Goal: Task Accomplishment & Management: Use online tool/utility

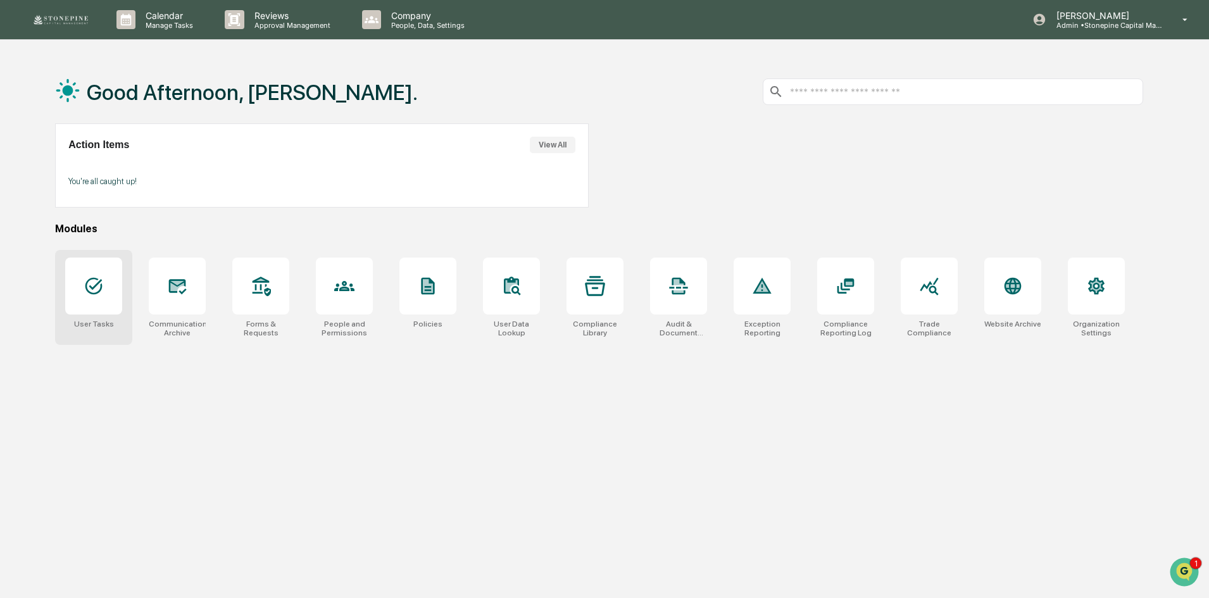
click at [113, 287] on div at bounding box center [93, 286] width 57 height 57
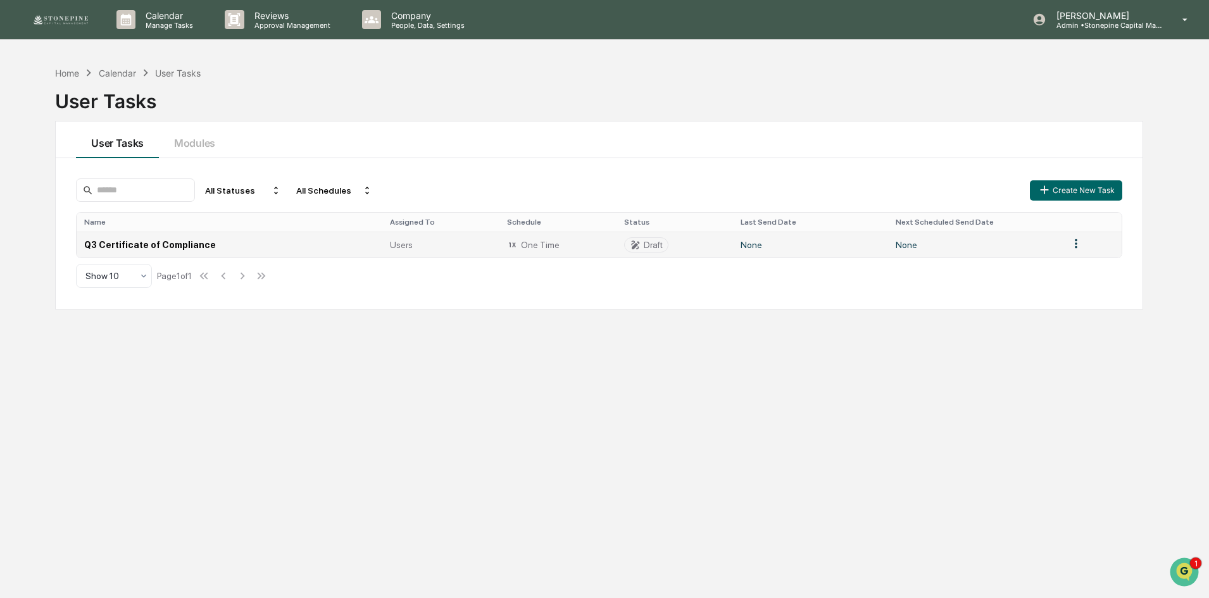
click at [188, 248] on td "Q3 Certificate of Compliance" at bounding box center [230, 245] width 306 height 26
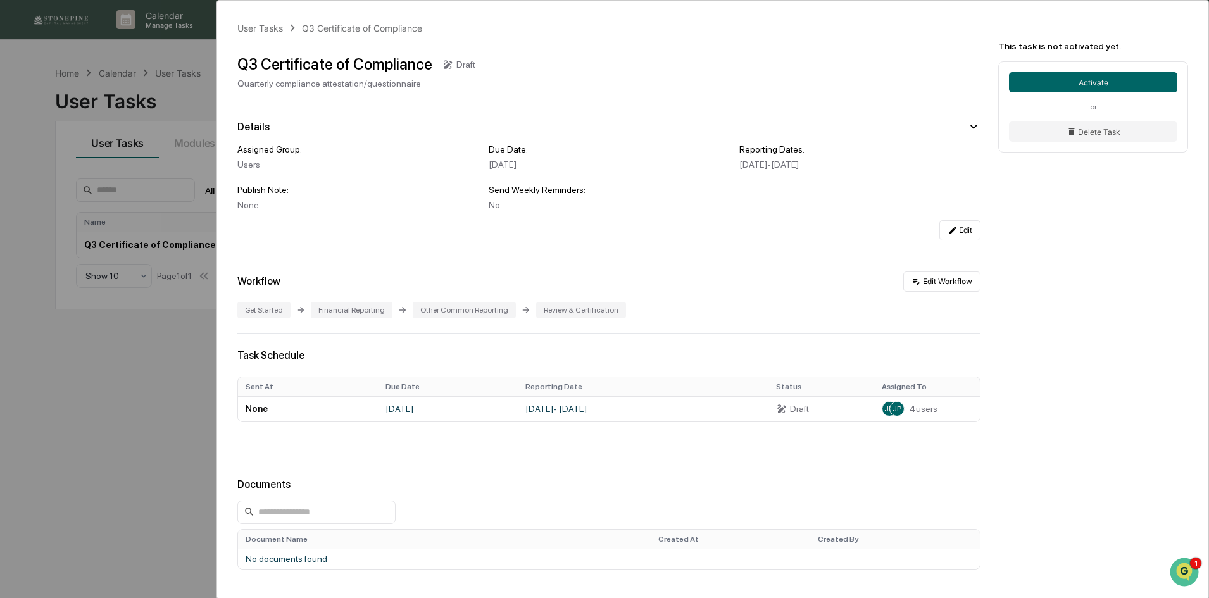
scroll to position [63, 0]
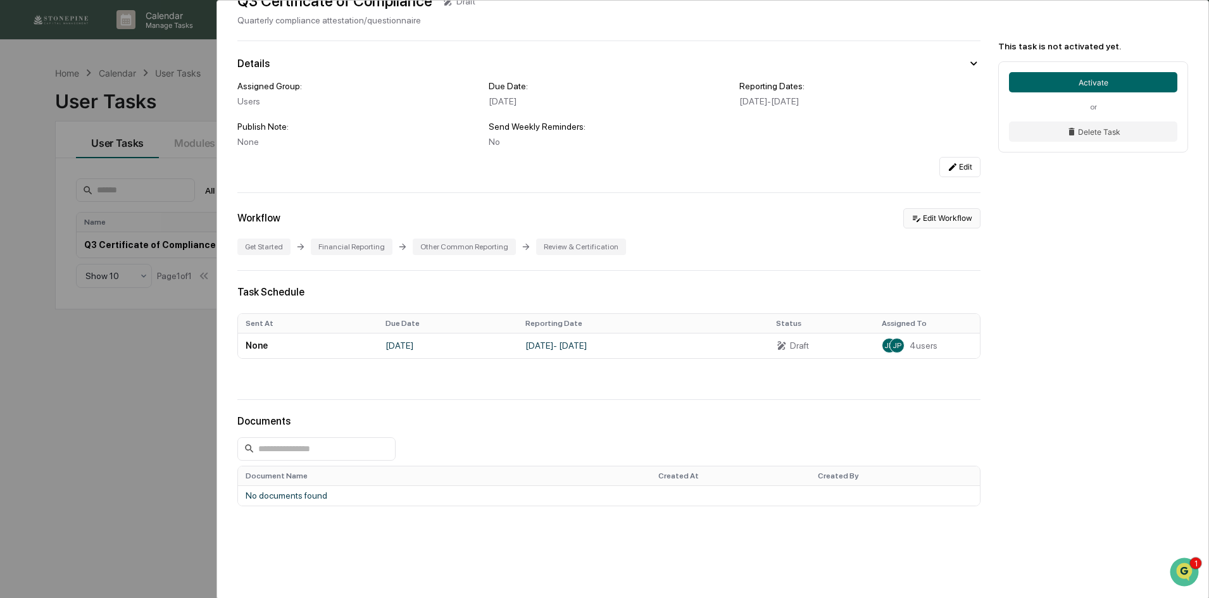
click at [933, 215] on button "Edit Workflow" at bounding box center [941, 218] width 77 height 20
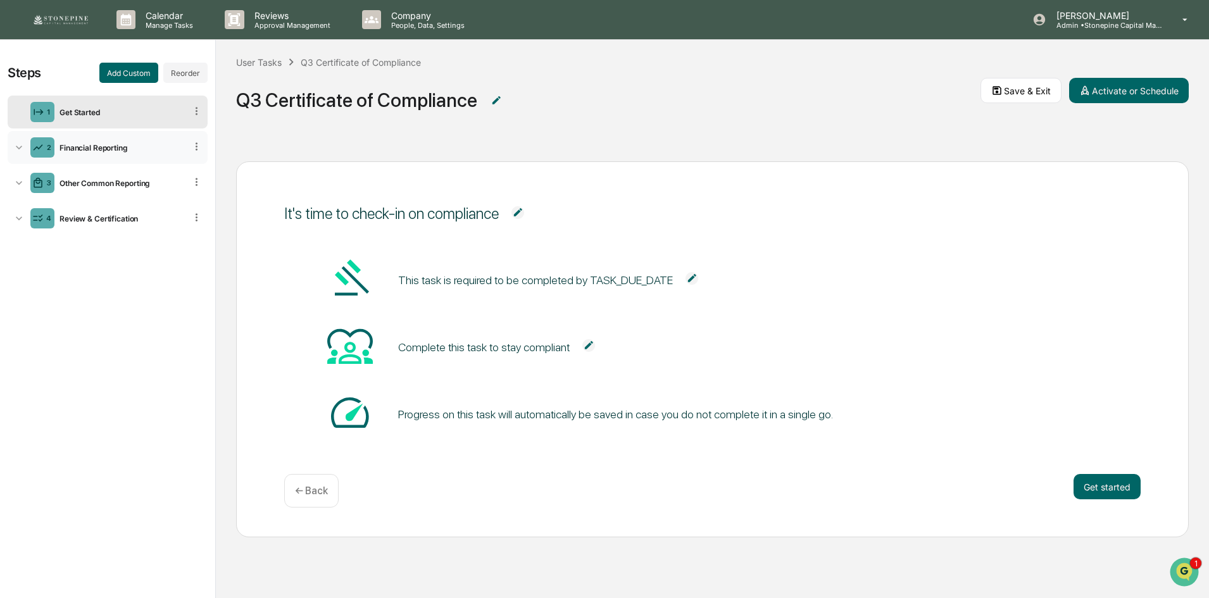
click at [19, 146] on icon at bounding box center [19, 147] width 13 height 13
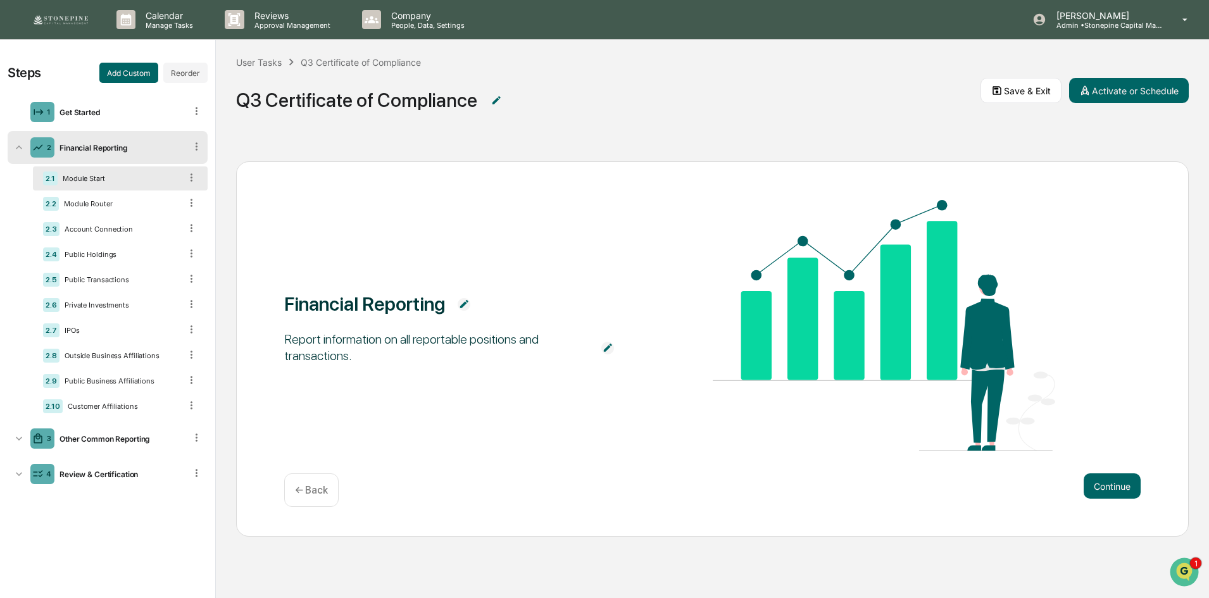
click at [117, 172] on div "2.1 Module Start" at bounding box center [120, 178] width 175 height 24
click at [118, 197] on div "2.2 Module Router" at bounding box center [120, 204] width 175 height 24
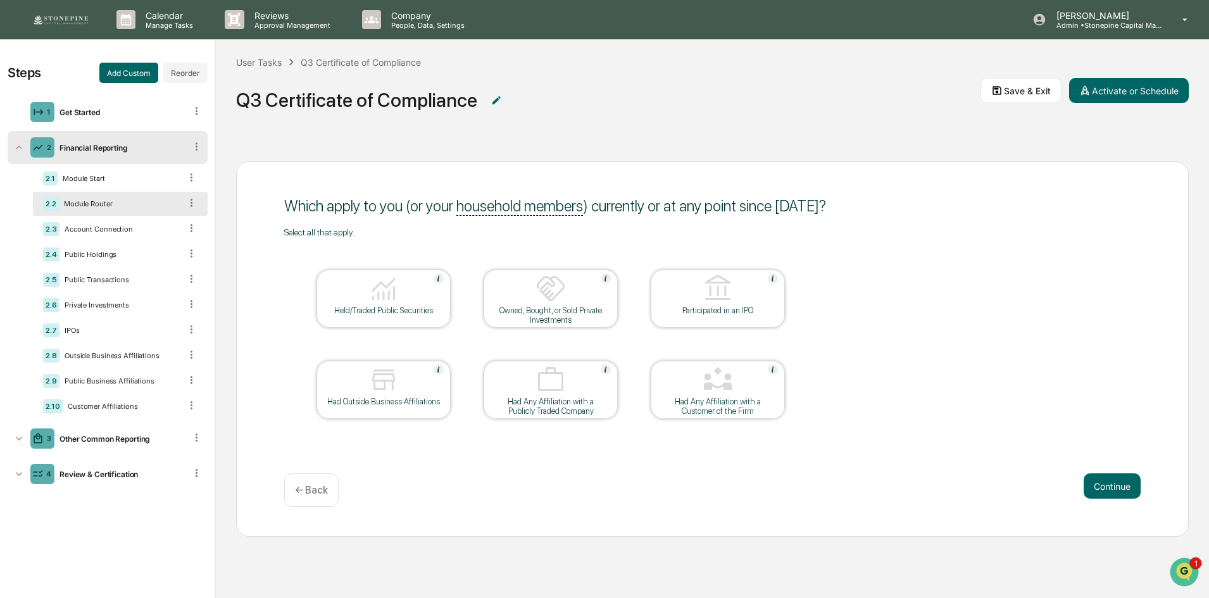
click at [132, 516] on div "Steps Add Custom Reorder 1 Get Started 2 Financial Reporting 2.1 Module Start 2…" at bounding box center [107, 319] width 215 height 559
click at [119, 431] on div "3 Other Common Reporting" at bounding box center [108, 438] width 200 height 33
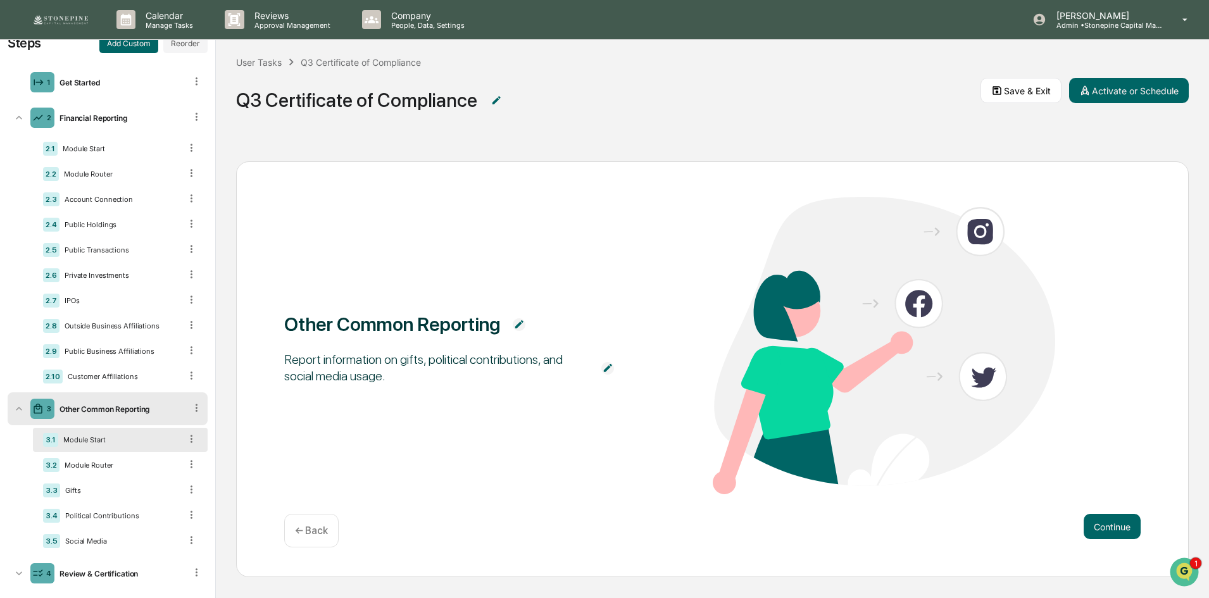
scroll to position [46, 0]
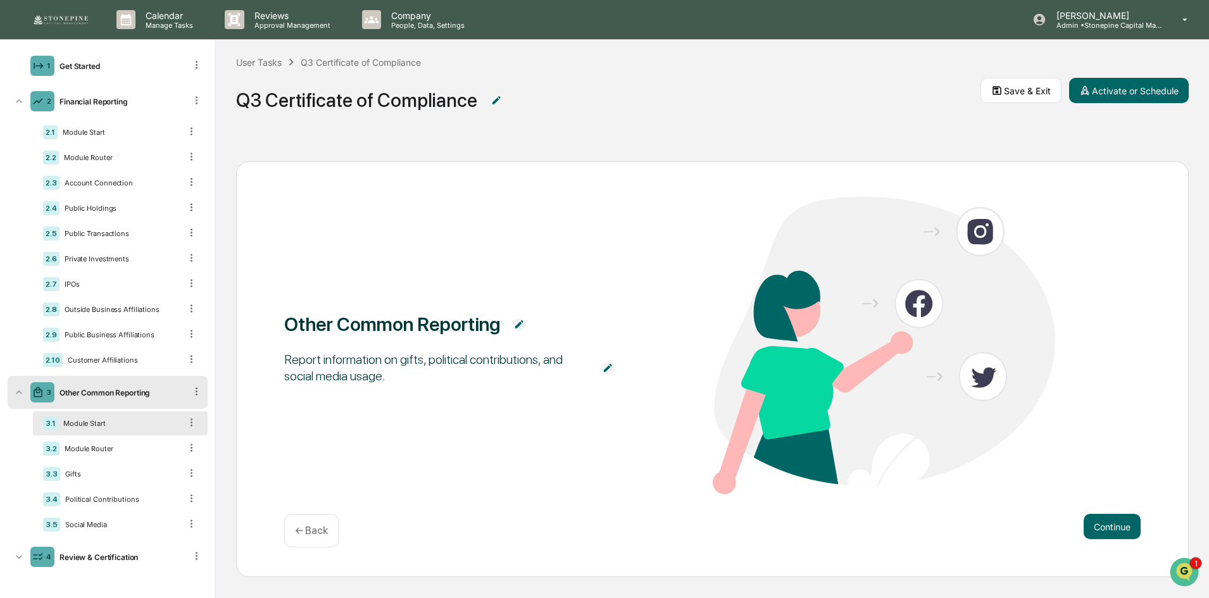
click at [118, 423] on div "Module Start" at bounding box center [119, 423] width 122 height 9
click at [113, 444] on div "Module Router" at bounding box center [119, 448] width 121 height 9
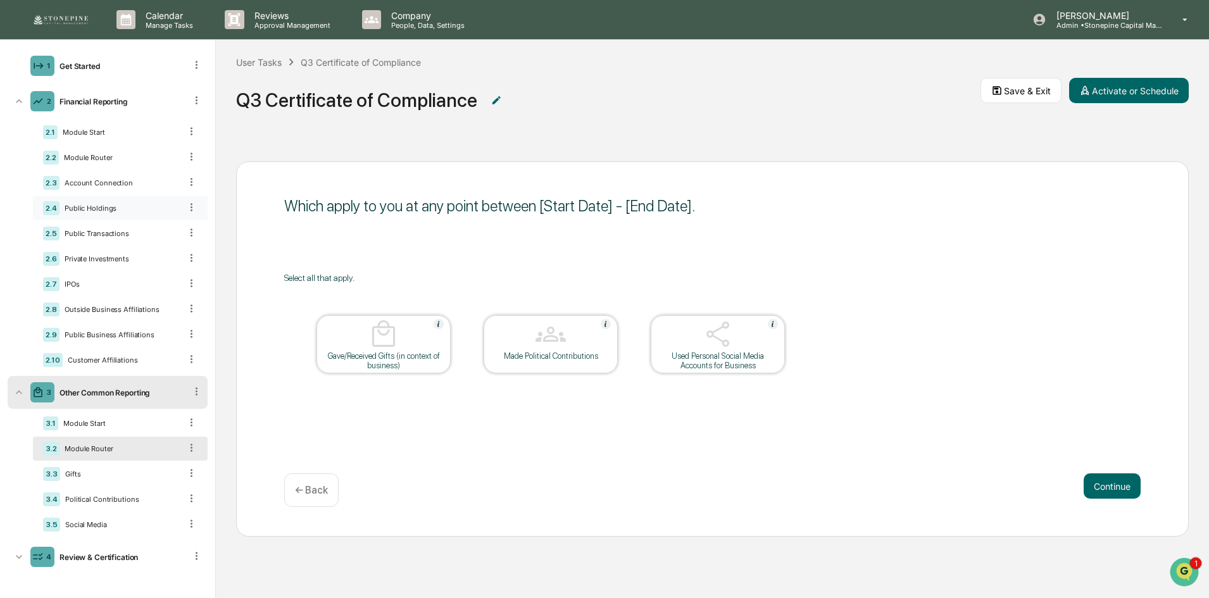
click at [124, 210] on div "Public Holdings" at bounding box center [119, 208] width 121 height 9
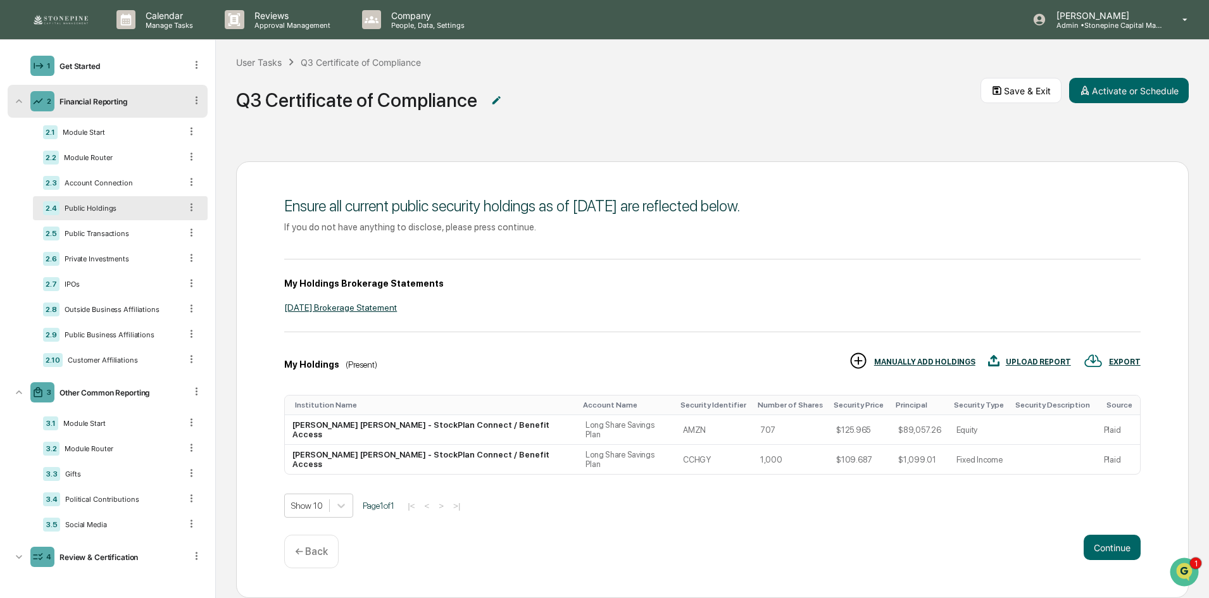
click at [125, 221] on div "2.1 Module Start 2.2 Module Router 2.3 Account Connection 2.4 Public Holdings 2…" at bounding box center [120, 246] width 175 height 252
click at [125, 236] on div "Public Transactions" at bounding box center [119, 233] width 121 height 9
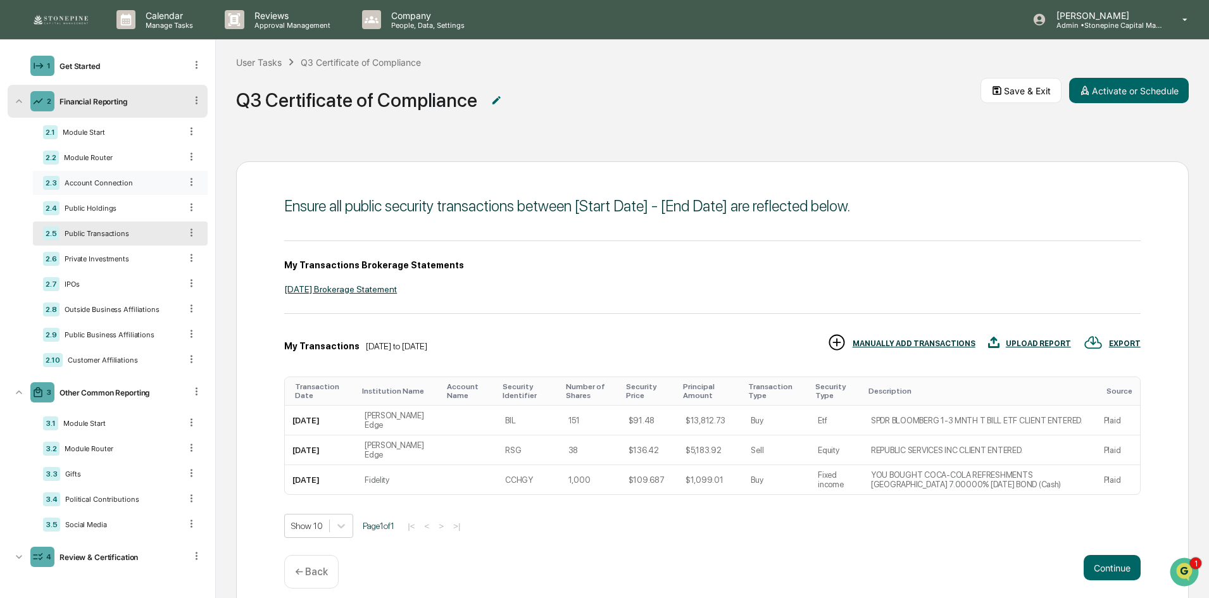
click at [120, 184] on div "Account Connection" at bounding box center [119, 182] width 121 height 9
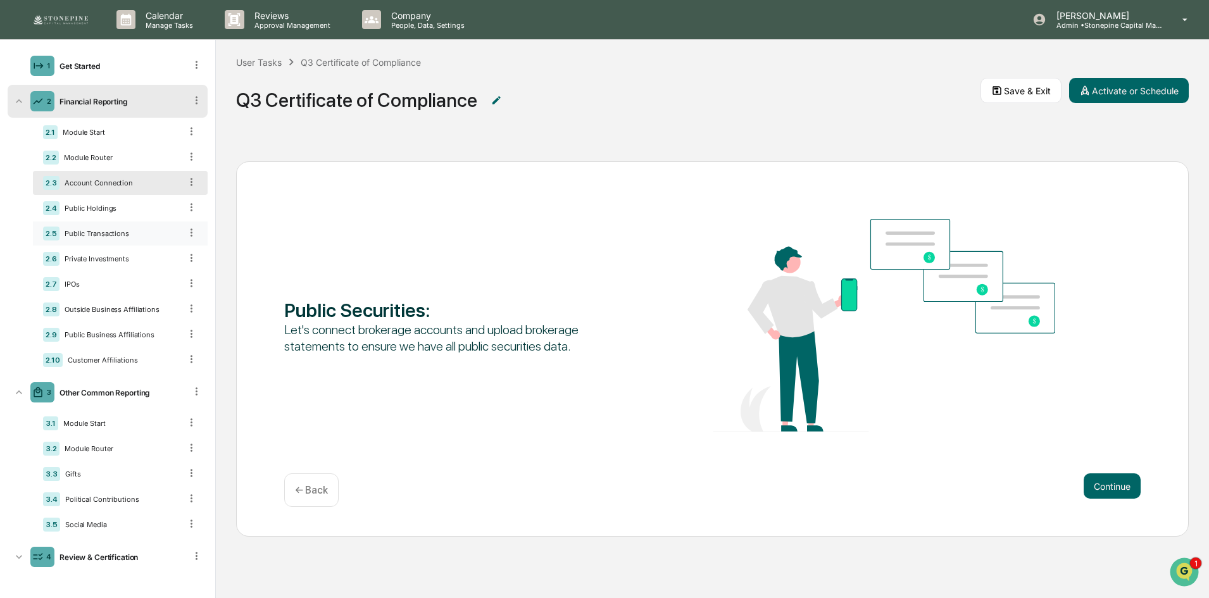
click at [124, 227] on div "2.5 Public Transactions" at bounding box center [120, 234] width 175 height 24
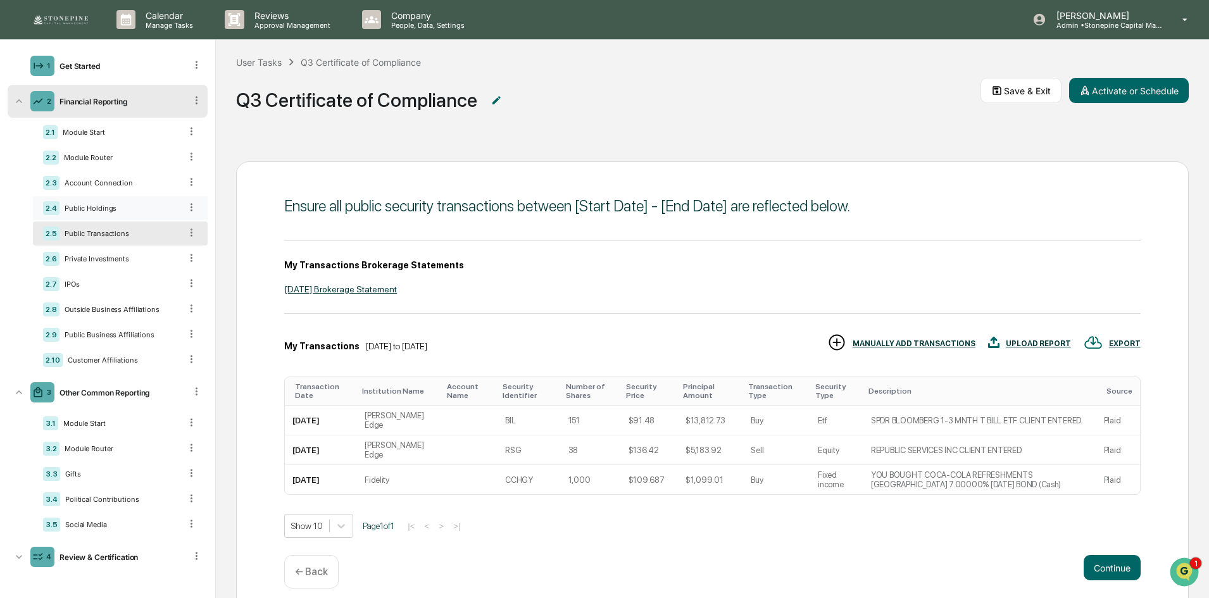
click at [123, 211] on div "Public Holdings" at bounding box center [119, 208] width 121 height 9
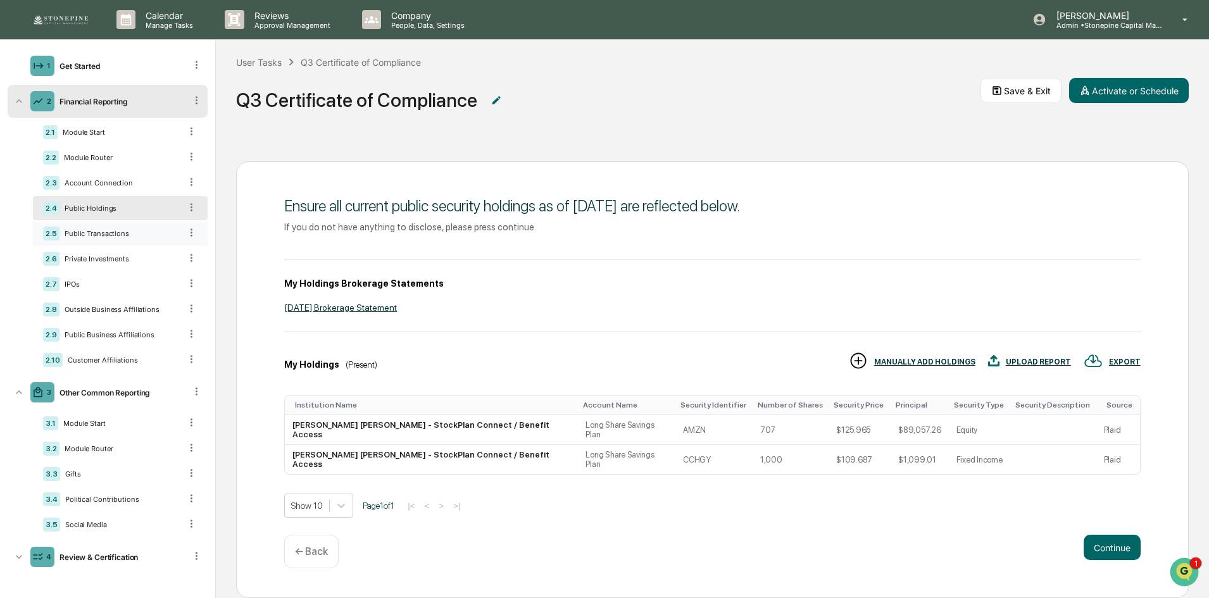
click at [149, 232] on div "Public Transactions" at bounding box center [119, 233] width 121 height 9
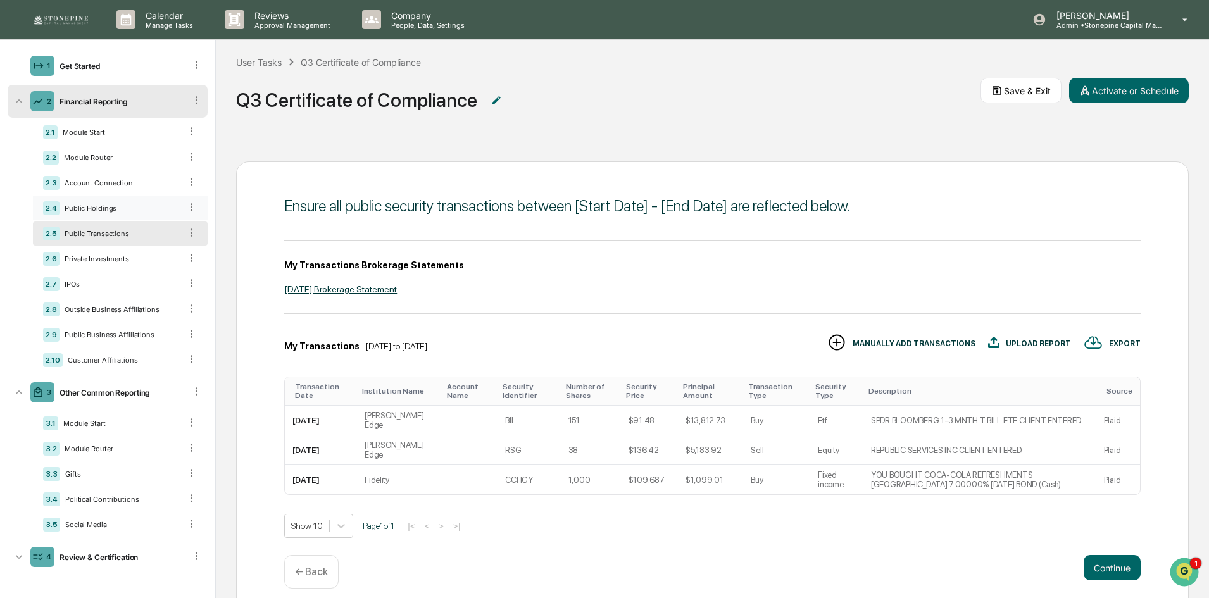
click at [150, 213] on div "2.4 Public Holdings" at bounding box center [120, 208] width 175 height 24
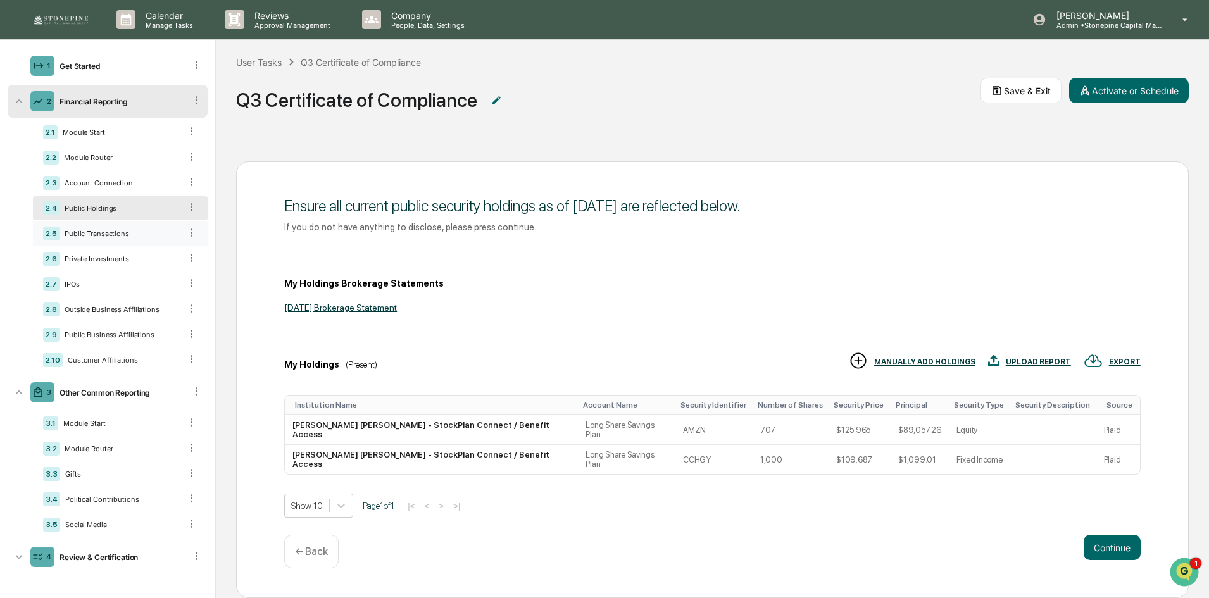
click at [151, 227] on div "2.5 Public Transactions" at bounding box center [120, 234] width 175 height 24
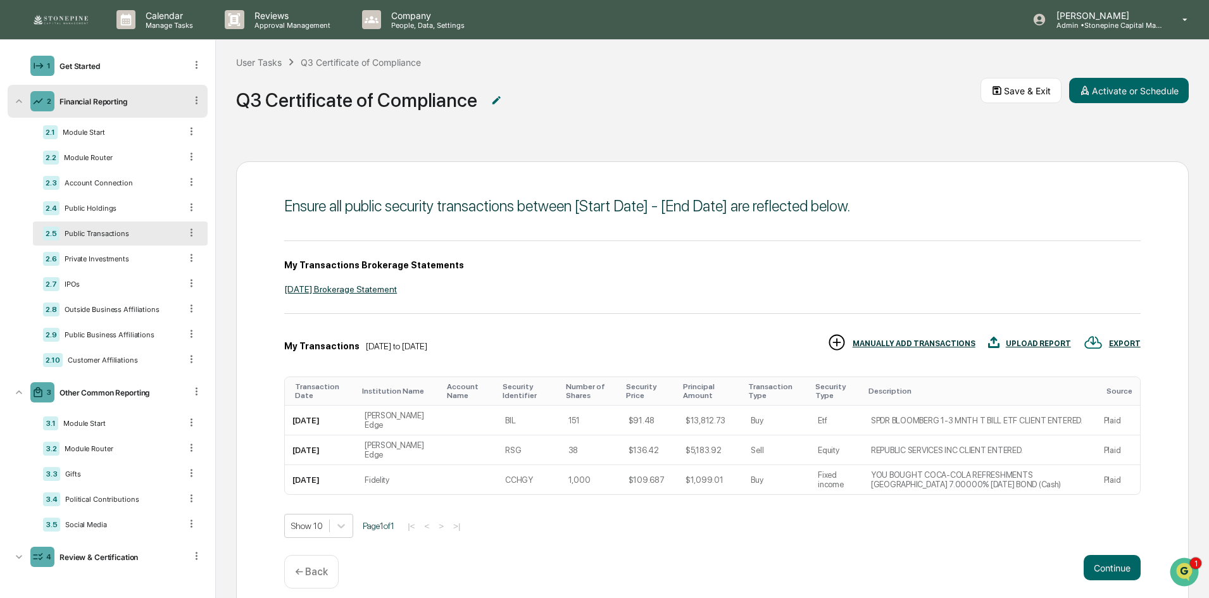
click at [632, 205] on div "Ensure all public security transactions between [Start Date] - [End Date] are r…" at bounding box center [712, 206] width 856 height 18
click at [185, 215] on div at bounding box center [191, 208] width 12 height 14
click at [136, 209] on div "Public Holdings" at bounding box center [119, 208] width 121 height 9
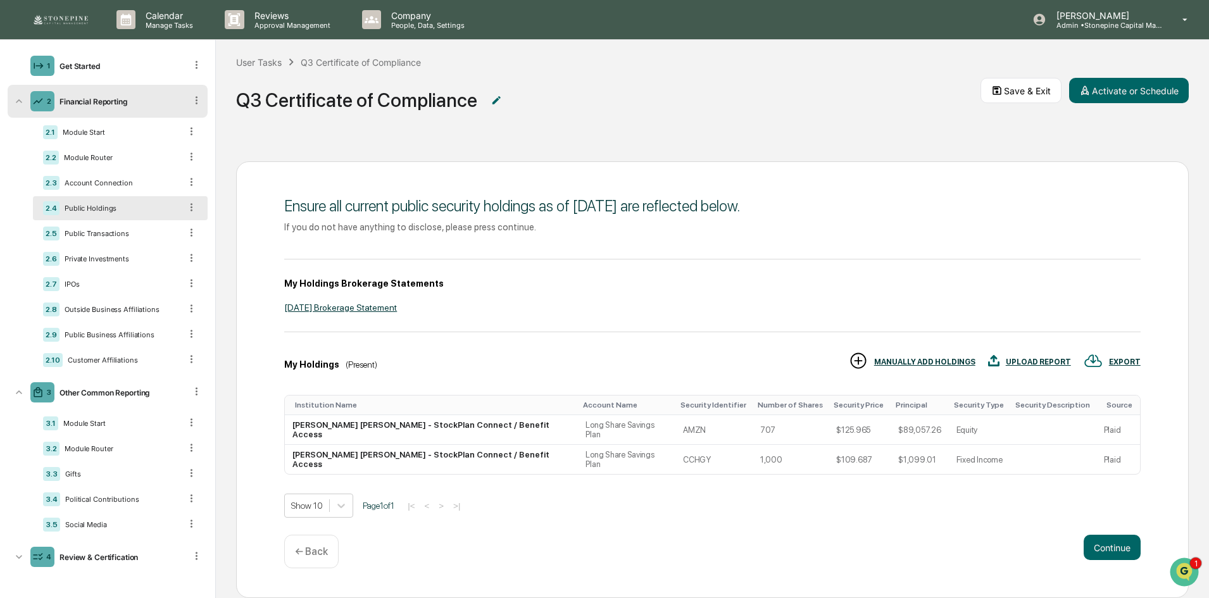
click at [185, 208] on icon at bounding box center [191, 207] width 12 height 12
click at [183, 224] on div "Delete" at bounding box center [177, 225] width 42 height 20
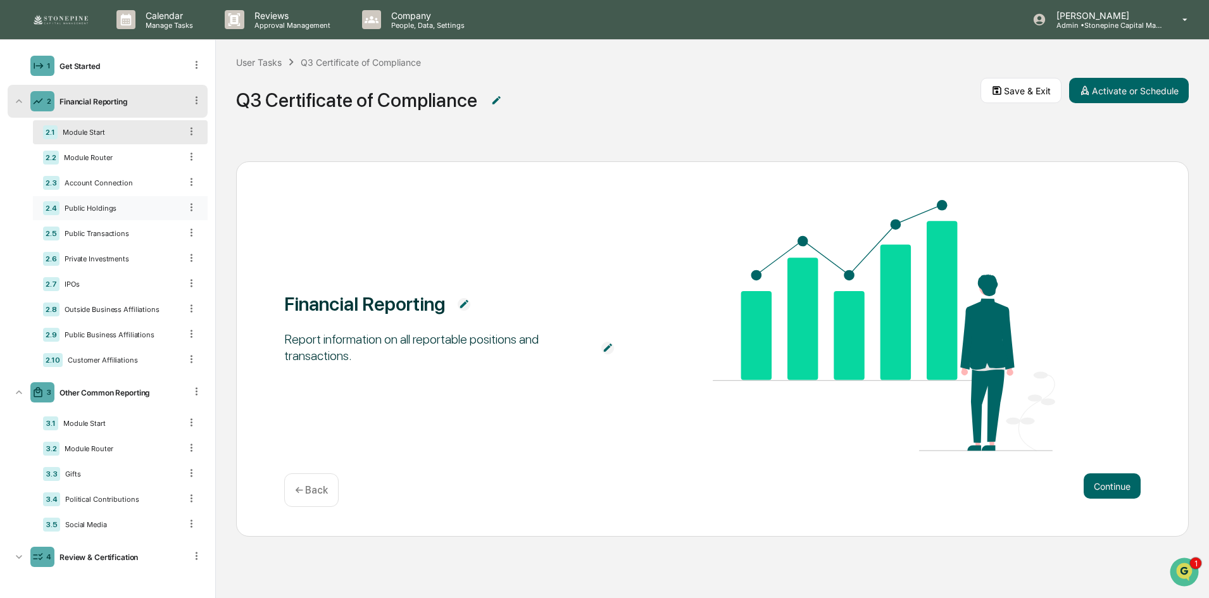
scroll to position [21, 0]
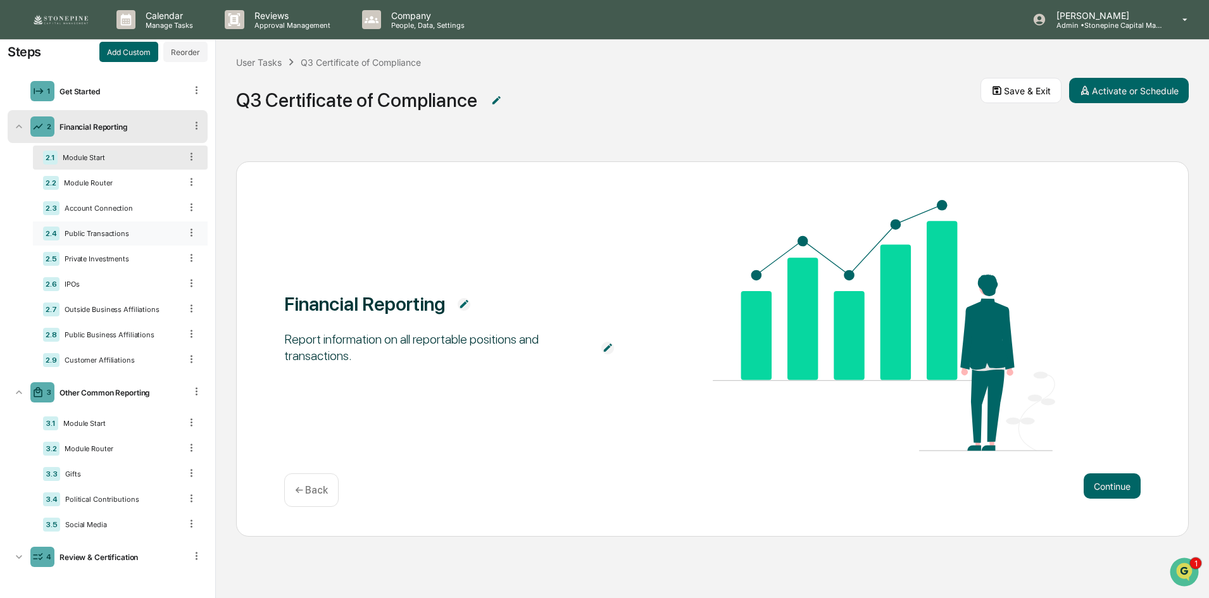
click at [127, 230] on div "Public Transactions" at bounding box center [119, 233] width 121 height 9
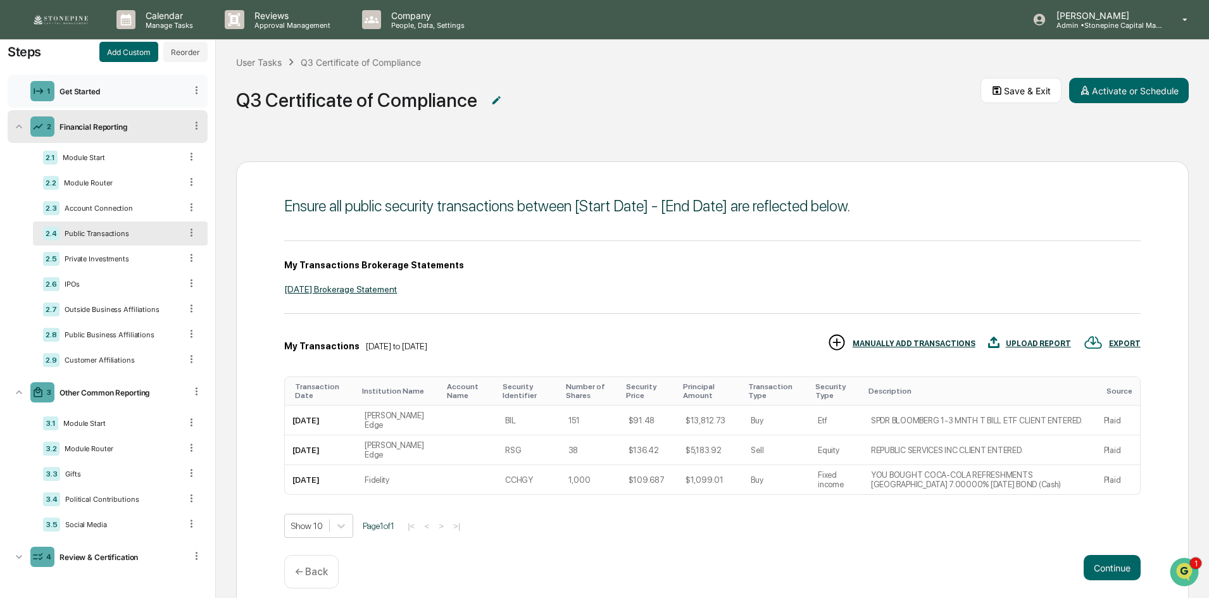
click at [115, 91] on div "Get Started" at bounding box center [119, 91] width 131 height 9
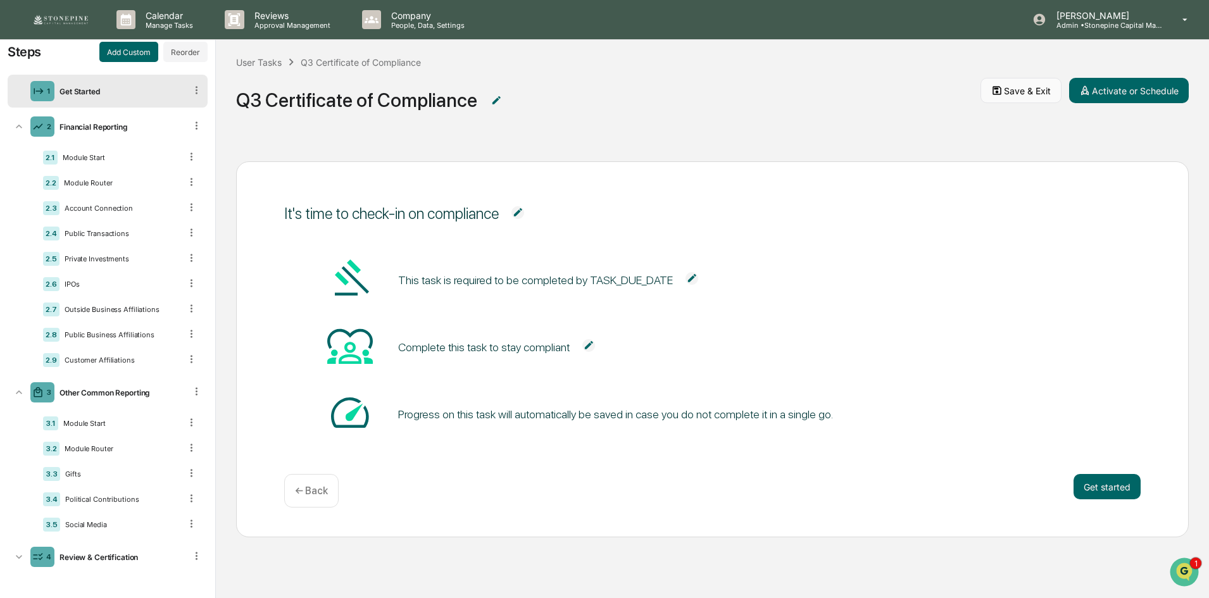
click at [1018, 82] on button "Save & Exit" at bounding box center [1020, 90] width 81 height 25
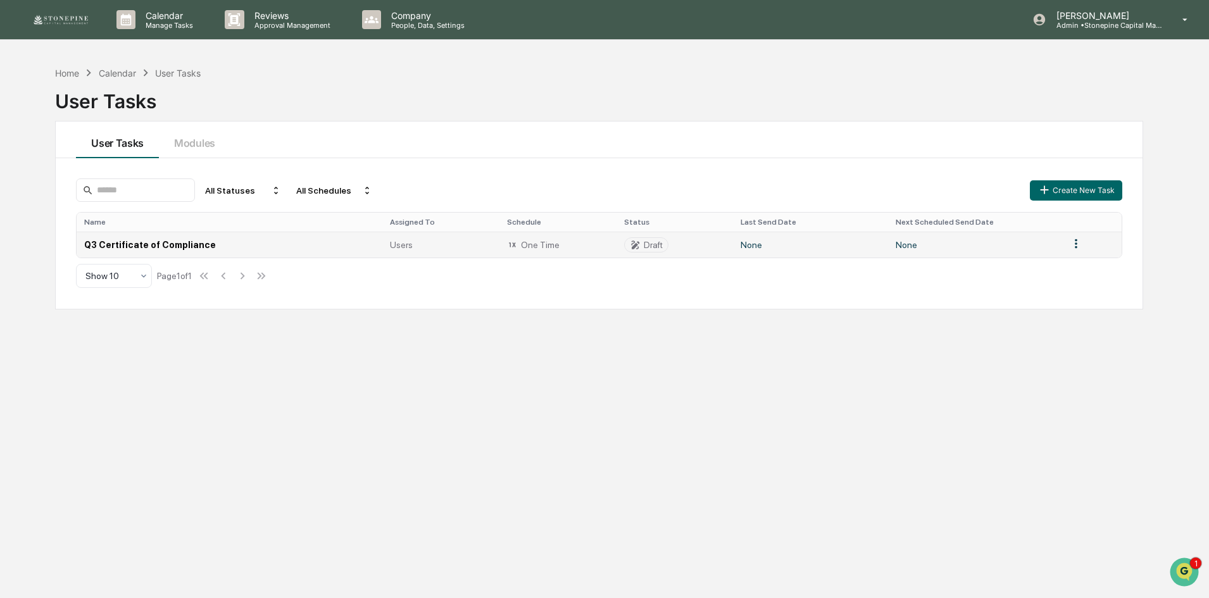
click at [380, 240] on td "Q3 Certificate of Compliance" at bounding box center [230, 245] width 306 height 26
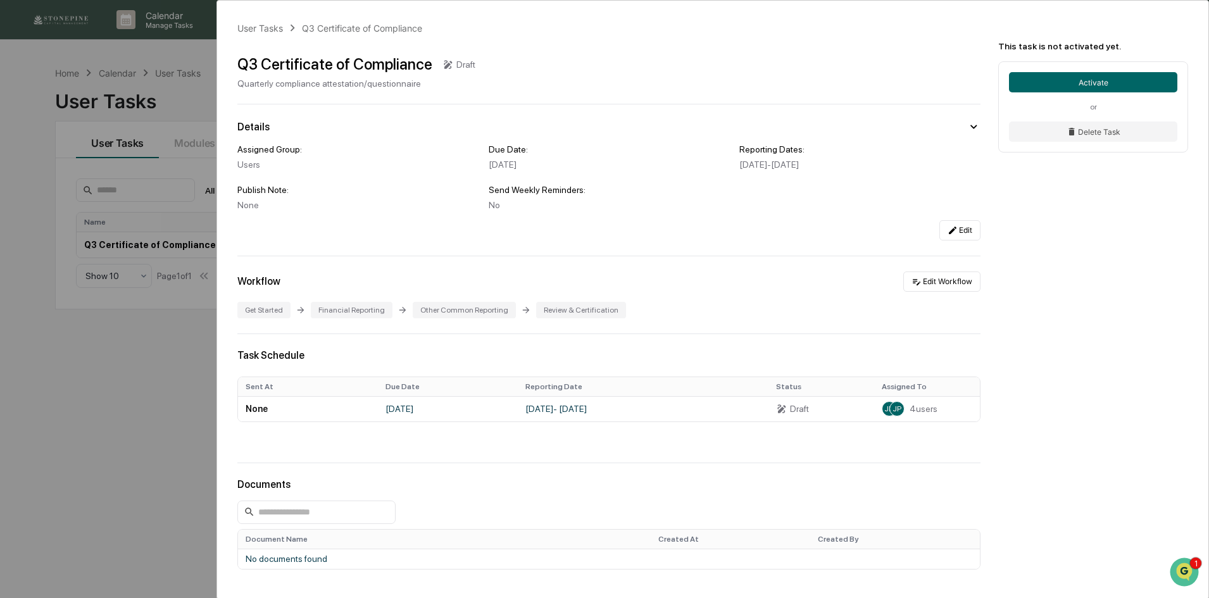
click at [185, 243] on div "User Tasks Q3 Certificate of Compliance Q3 Certificate of Compliance Draft Quar…" at bounding box center [604, 299] width 1209 height 598
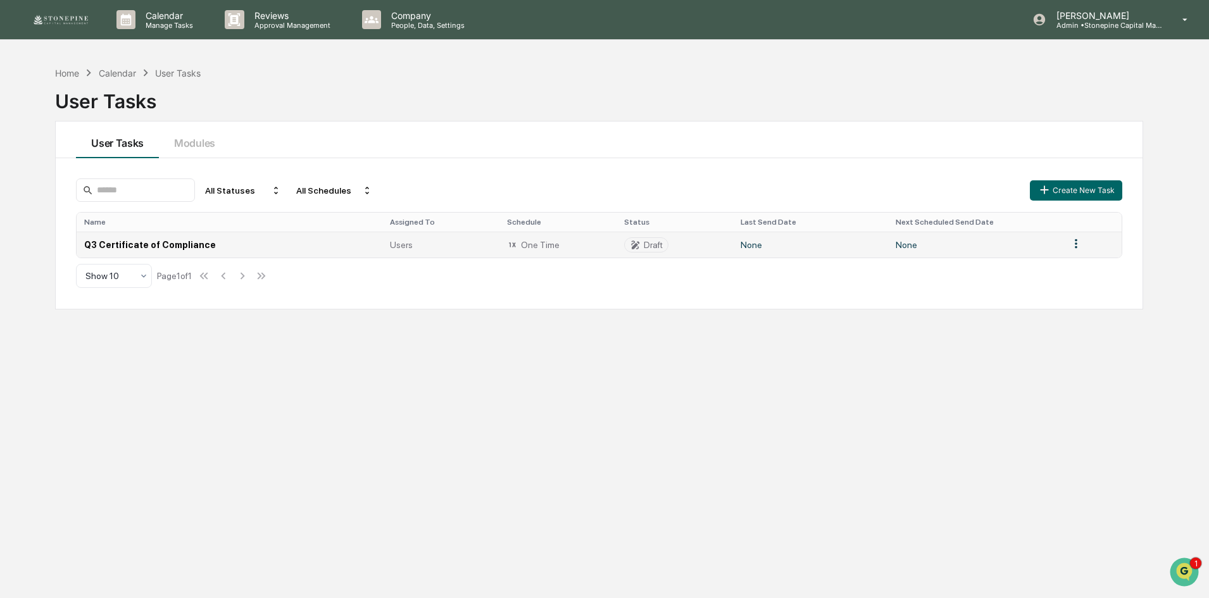
click at [286, 251] on td "Q3 Certificate of Compliance" at bounding box center [230, 245] width 306 height 26
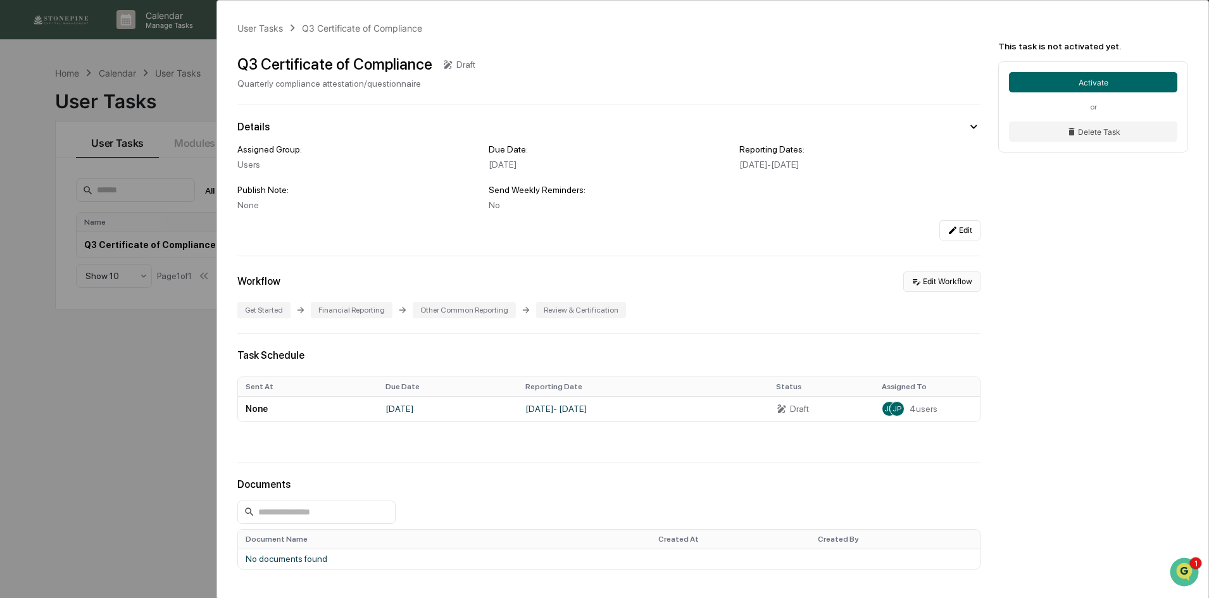
click at [951, 287] on button "Edit Workflow" at bounding box center [941, 282] width 77 height 20
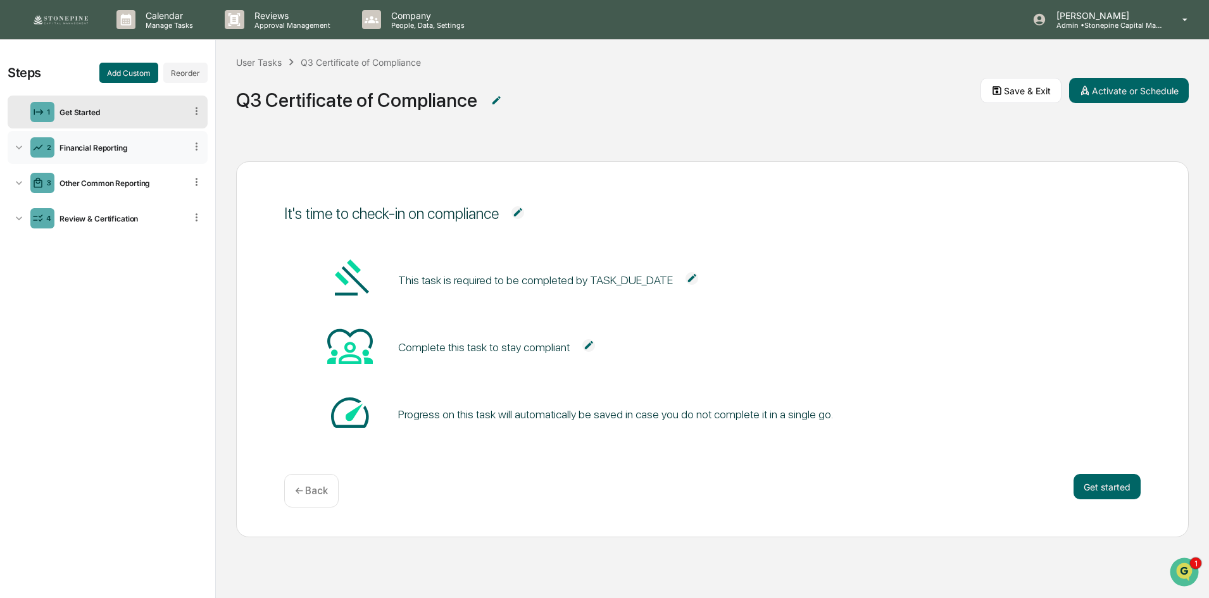
click at [161, 151] on div "Financial Reporting" at bounding box center [119, 147] width 131 height 9
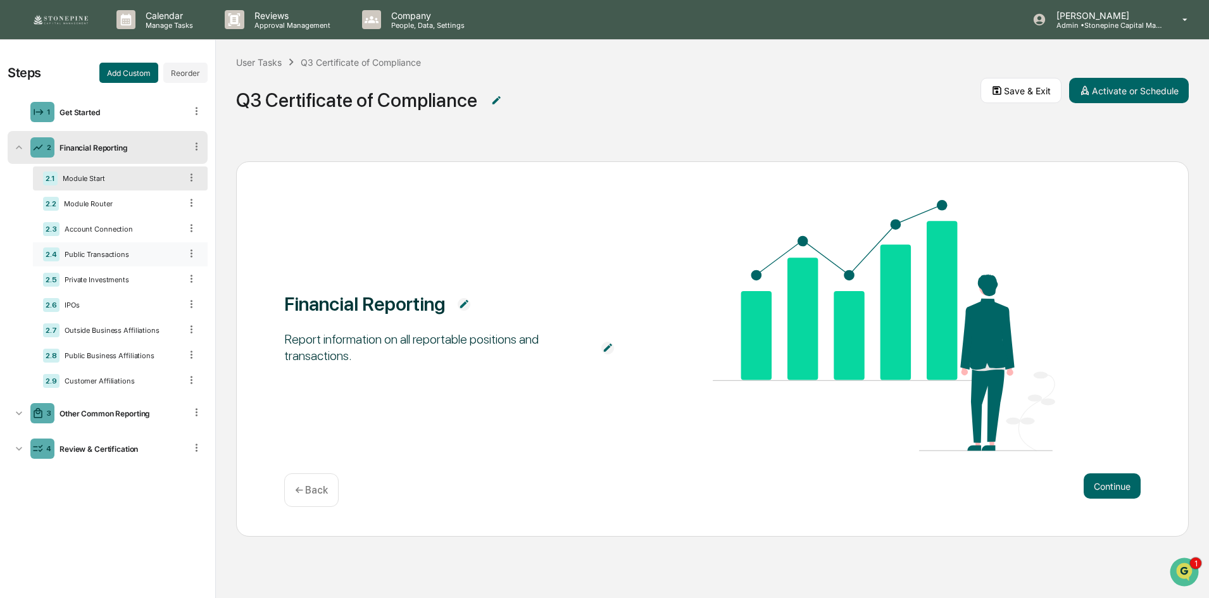
click at [116, 252] on div "Public Transactions" at bounding box center [119, 254] width 121 height 9
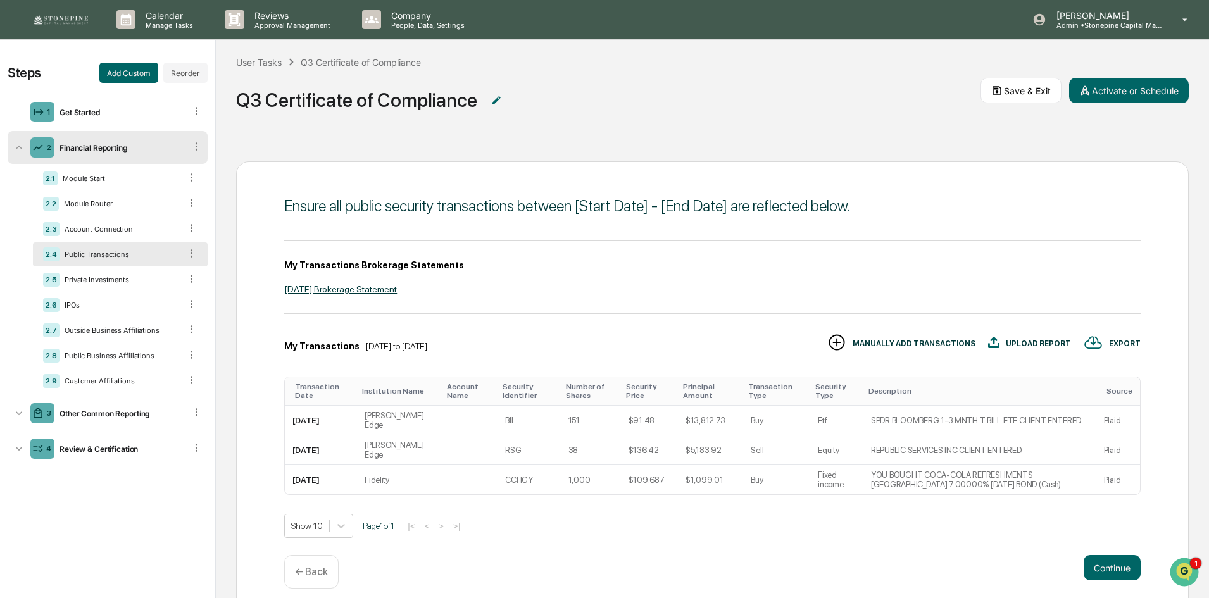
scroll to position [20, 0]
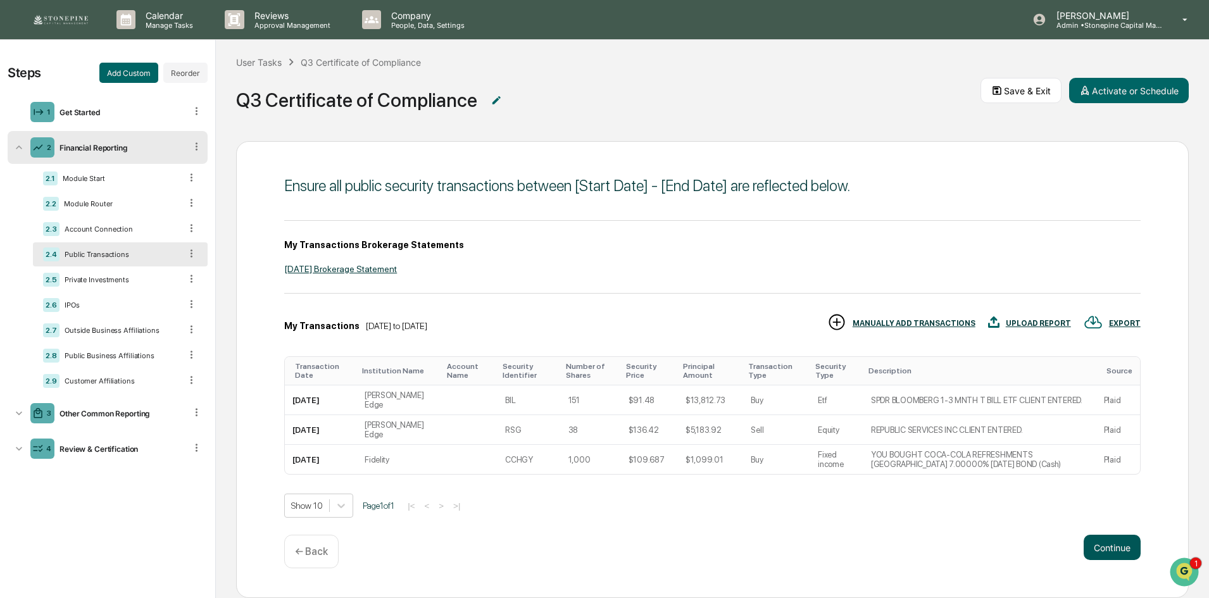
click at [1095, 535] on button "Continue" at bounding box center [1111, 547] width 57 height 25
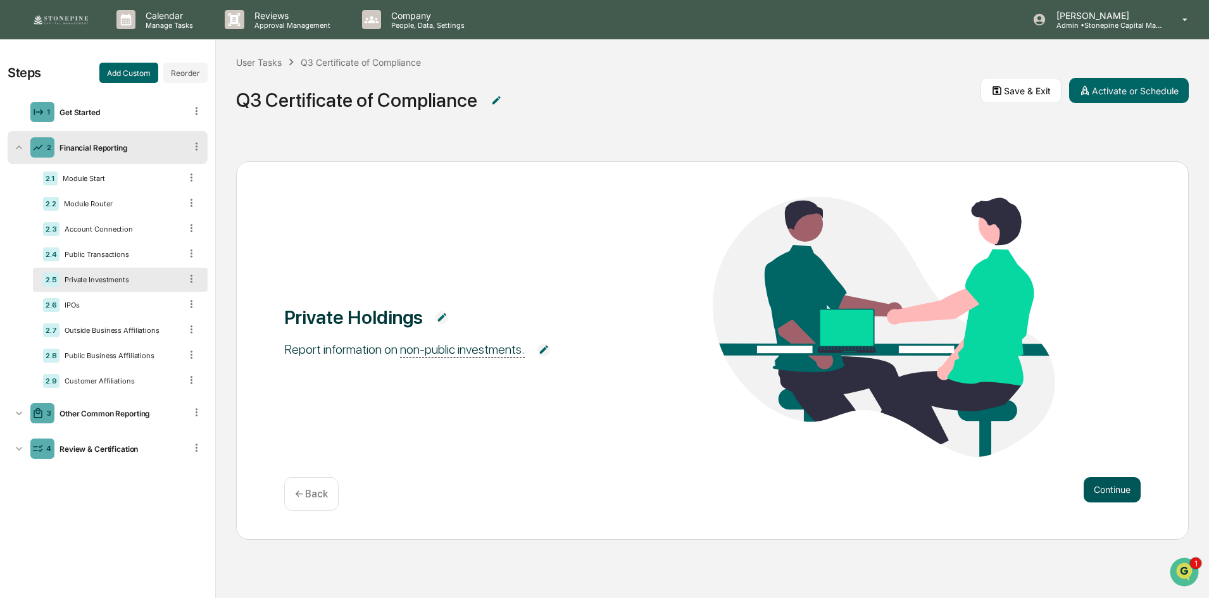
scroll to position [0, 0]
click at [130, 253] on div "Public Transactions" at bounding box center [119, 254] width 121 height 9
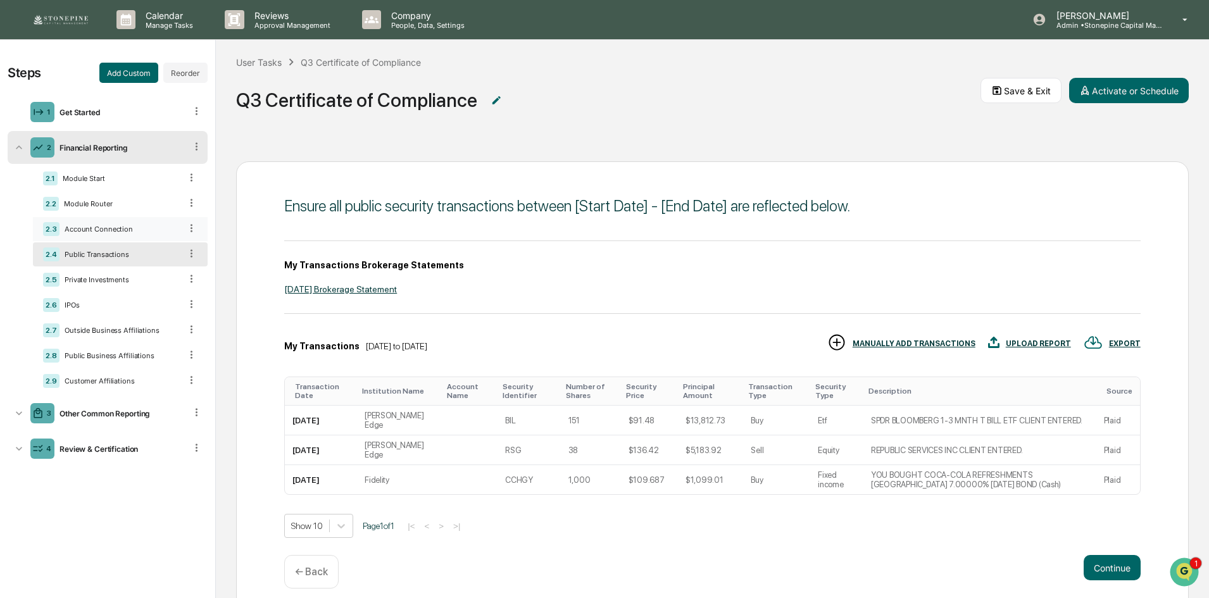
click at [127, 235] on div "2.3 Account Connection" at bounding box center [120, 229] width 175 height 24
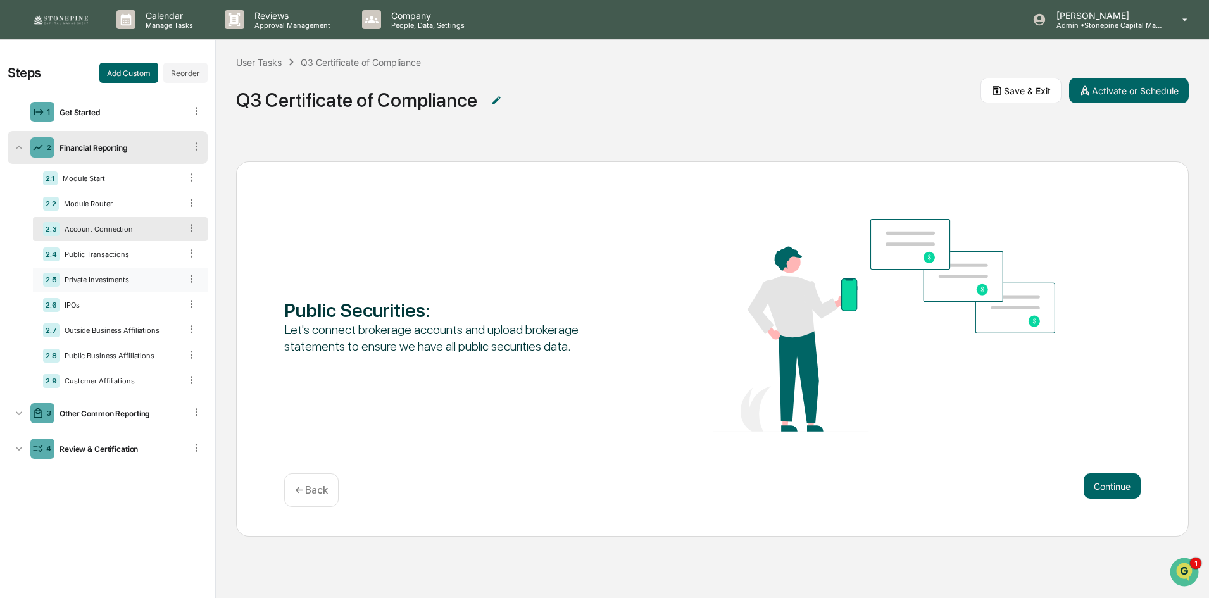
click at [123, 284] on div "Private Investments" at bounding box center [119, 279] width 121 height 9
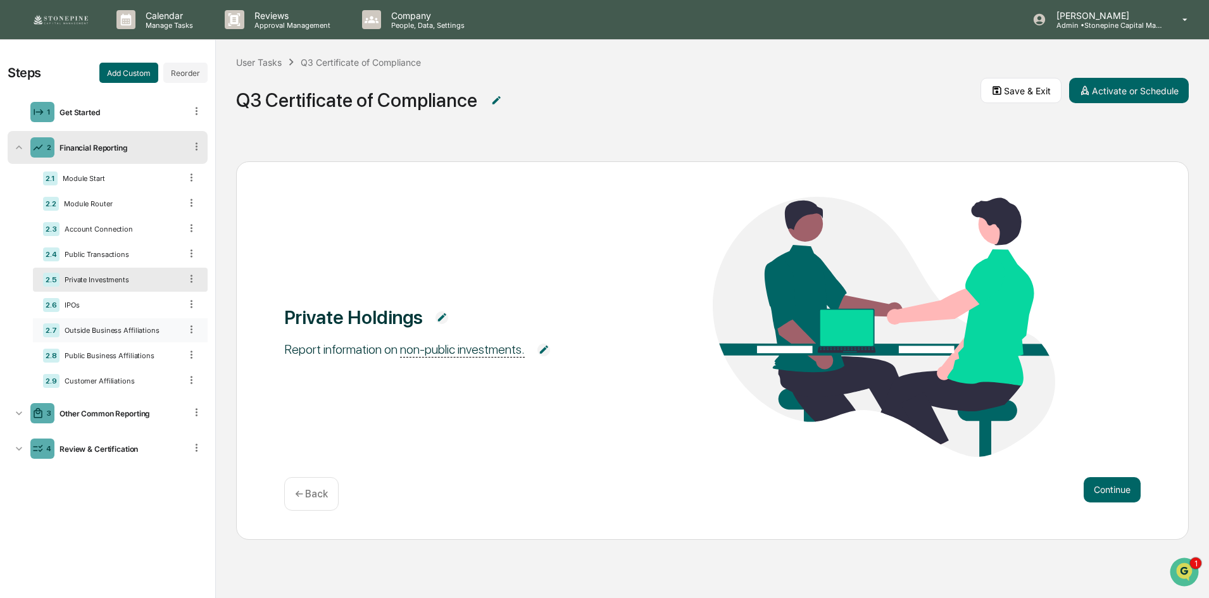
click at [122, 318] on div "2.7 Outside Business Affiliations" at bounding box center [120, 330] width 175 height 24
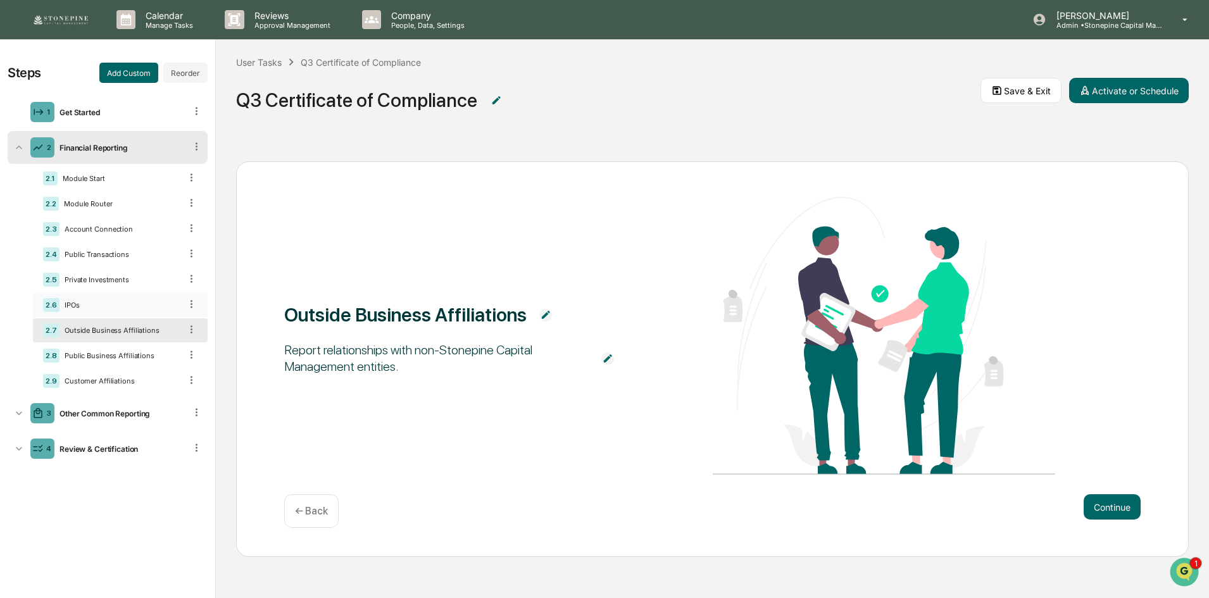
click at [121, 315] on div "2.6 IPOs" at bounding box center [120, 305] width 175 height 24
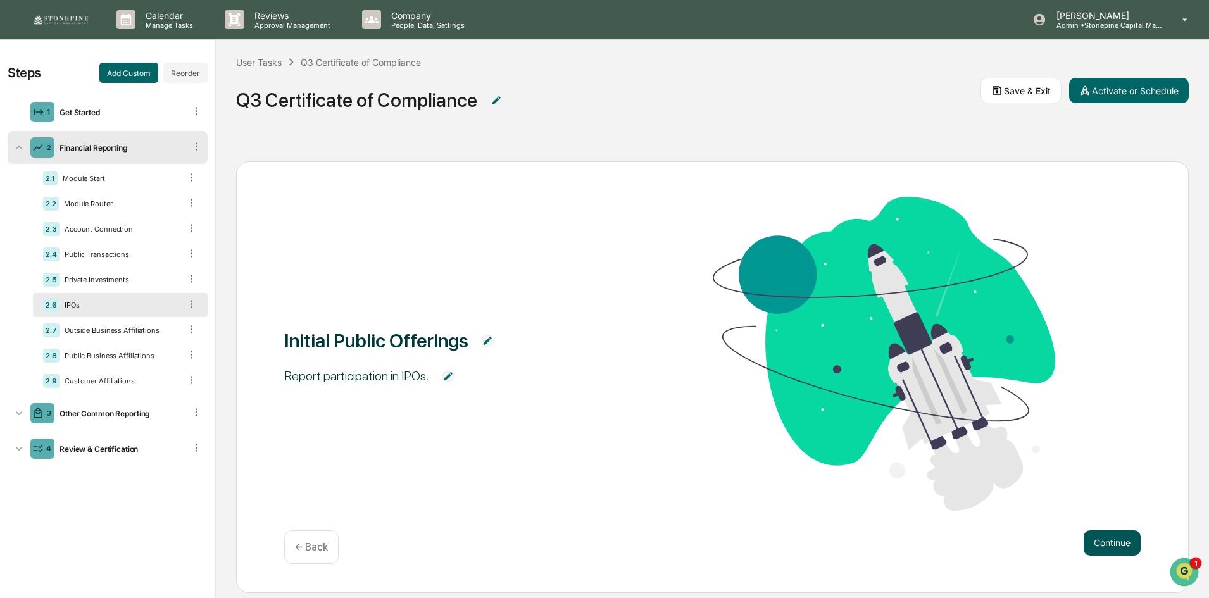
click at [1111, 533] on button "Continue" at bounding box center [1111, 542] width 57 height 25
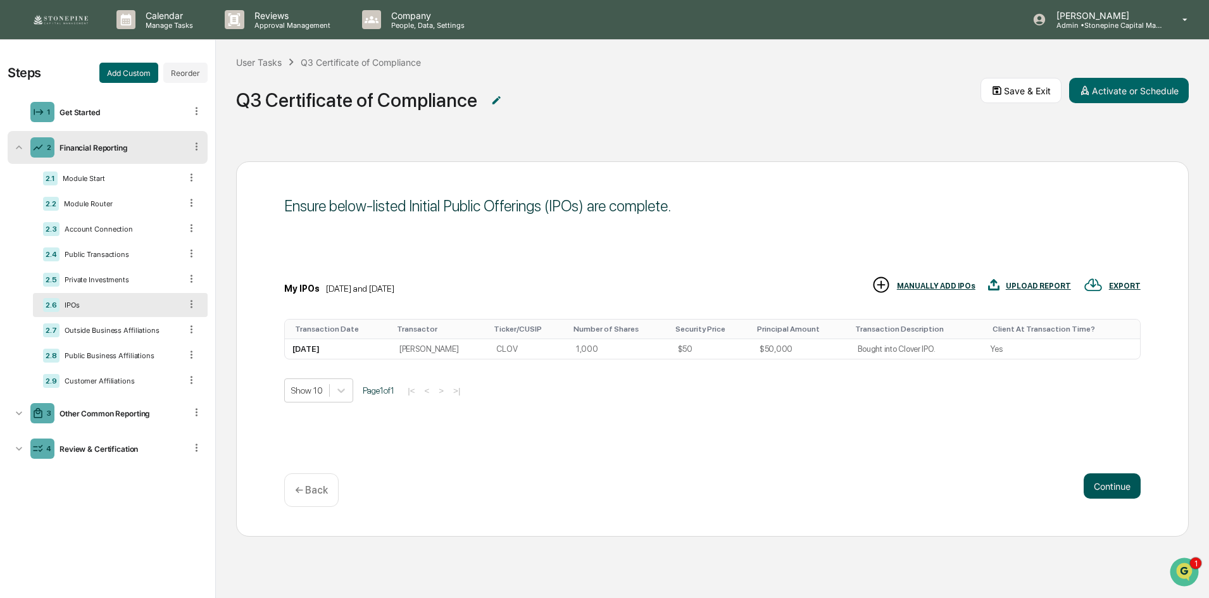
click at [1099, 485] on button "Continue" at bounding box center [1111, 485] width 57 height 25
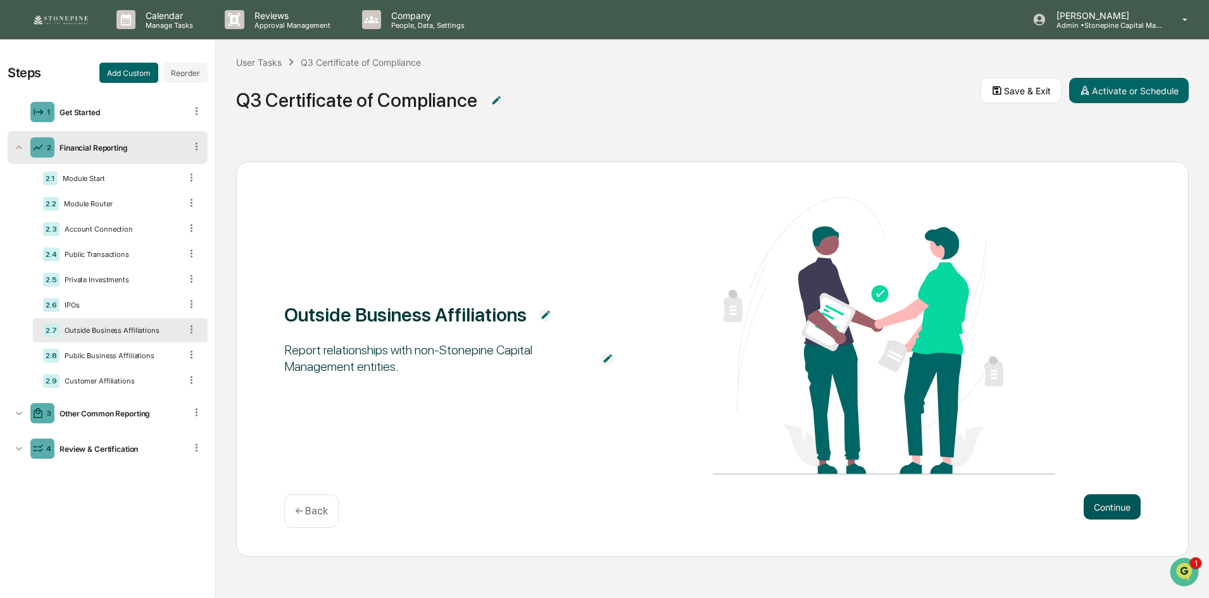
click at [1109, 503] on button "Continue" at bounding box center [1111, 506] width 57 height 25
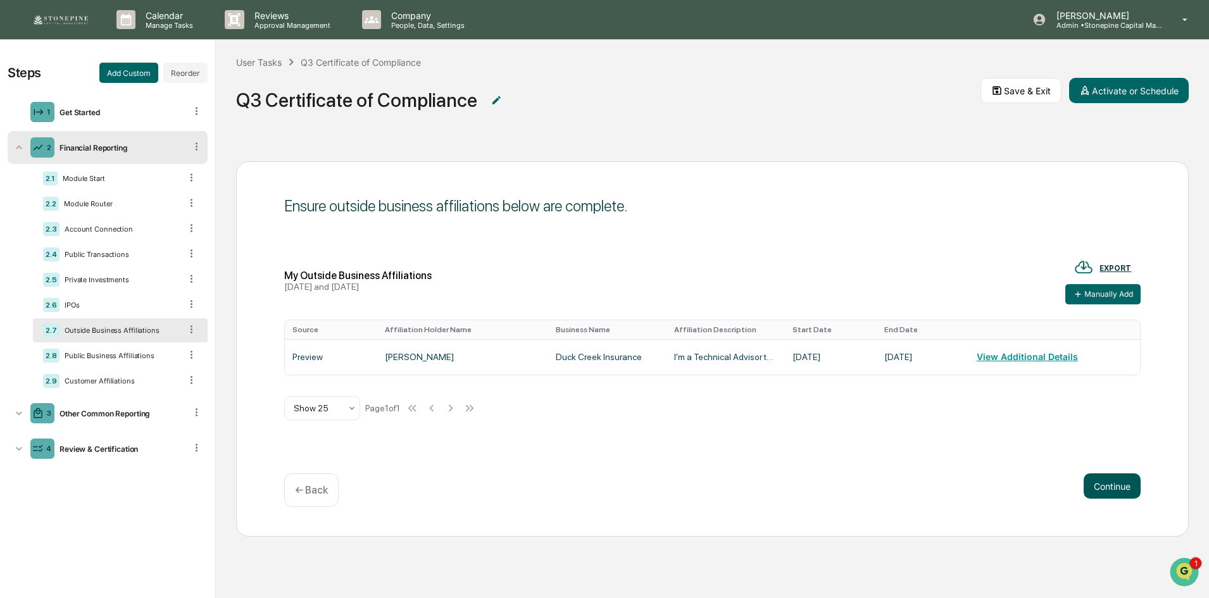
click at [1109, 503] on div "Continue ← Back" at bounding box center [712, 490] width 856 height 34
click at [1116, 482] on button "Continue" at bounding box center [1111, 485] width 57 height 25
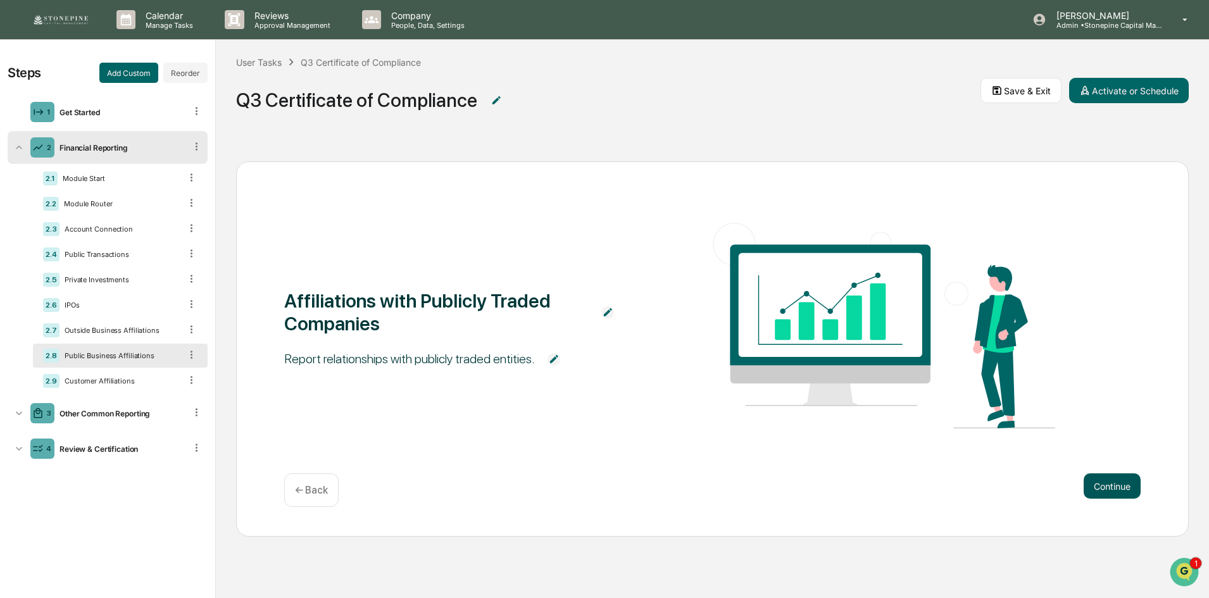
click at [1116, 482] on button "Continue" at bounding box center [1111, 485] width 57 height 25
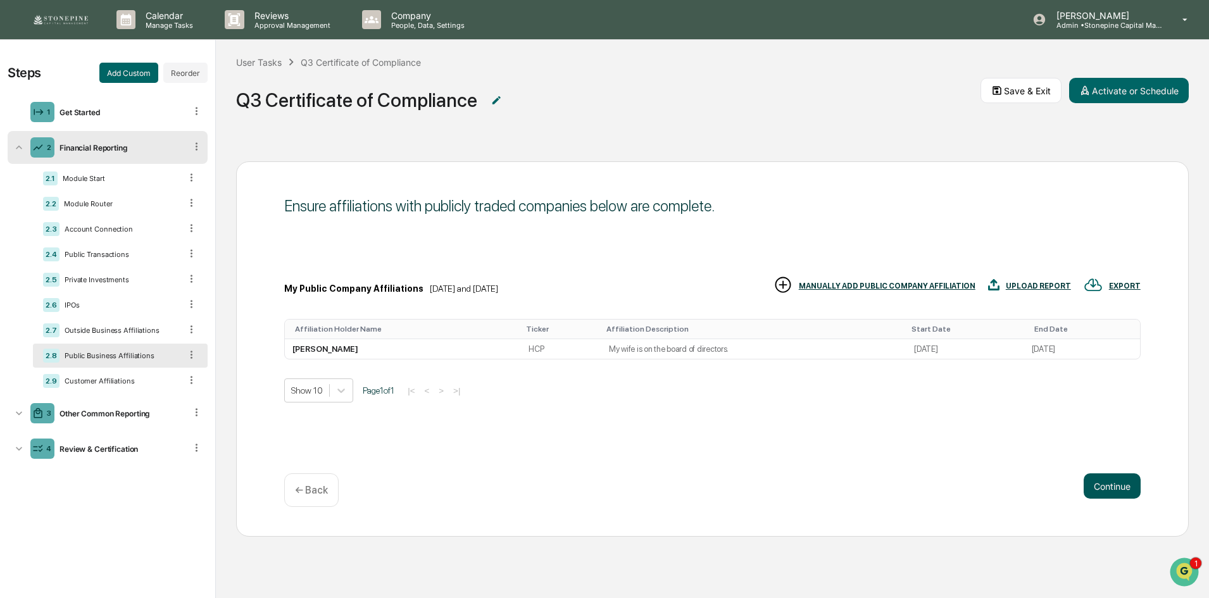
click at [1116, 482] on button "Continue" at bounding box center [1111, 485] width 57 height 25
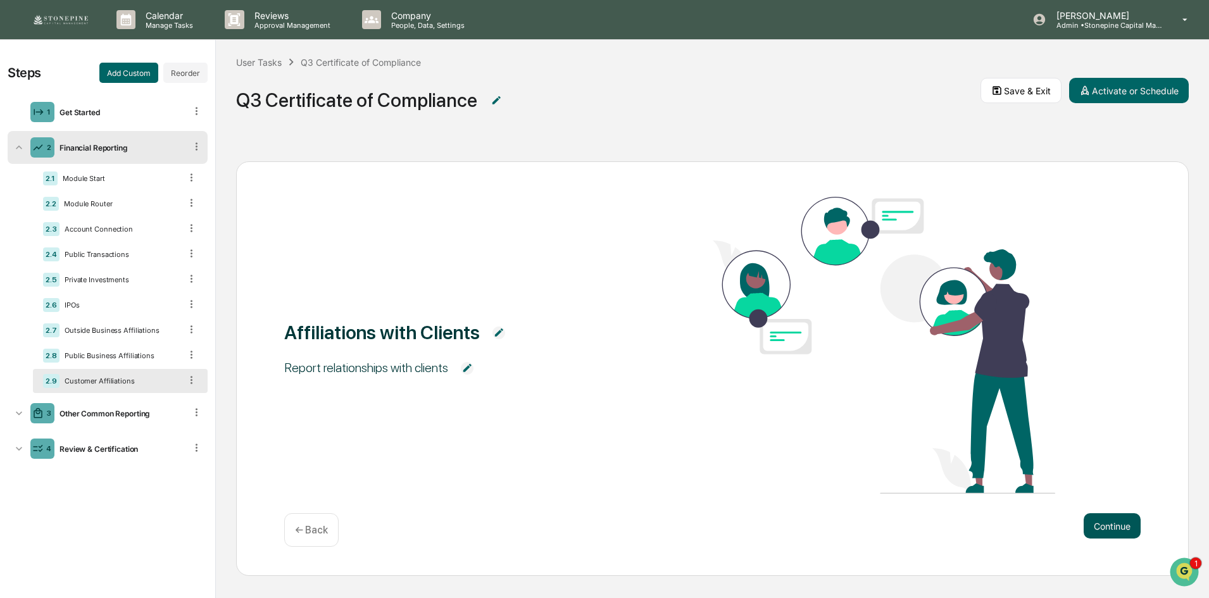
click at [1116, 482] on div "Affiliations with Clients Report relationships with clients" at bounding box center [712, 346] width 856 height 299
click at [1113, 523] on button "Continue" at bounding box center [1111, 525] width 57 height 25
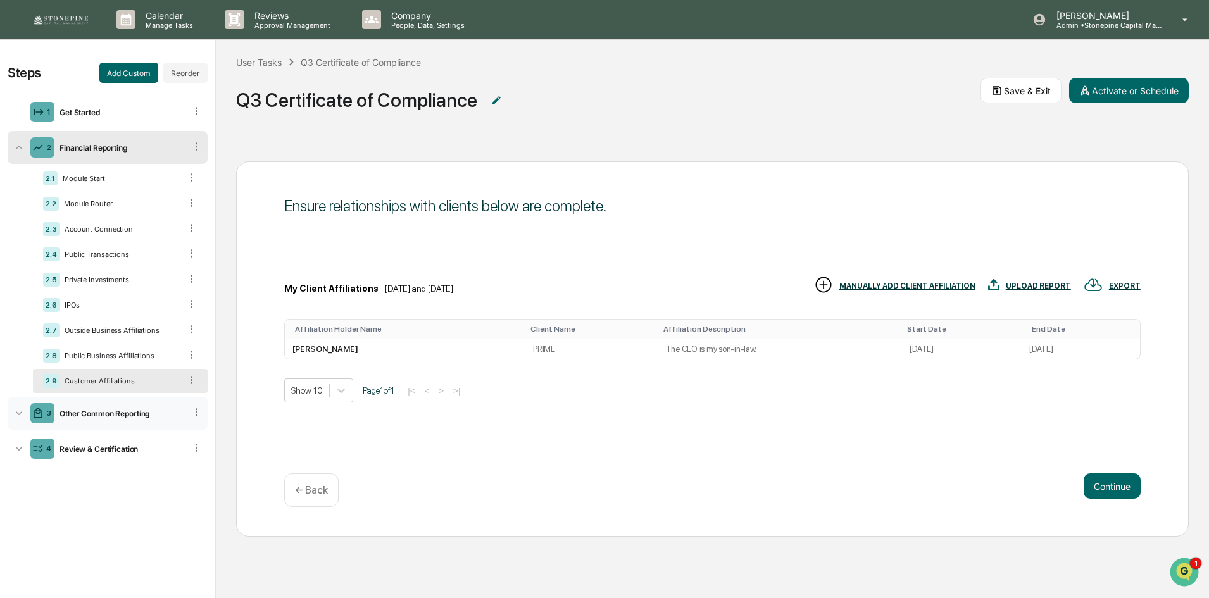
click at [140, 411] on div "Other Common Reporting" at bounding box center [119, 413] width 131 height 9
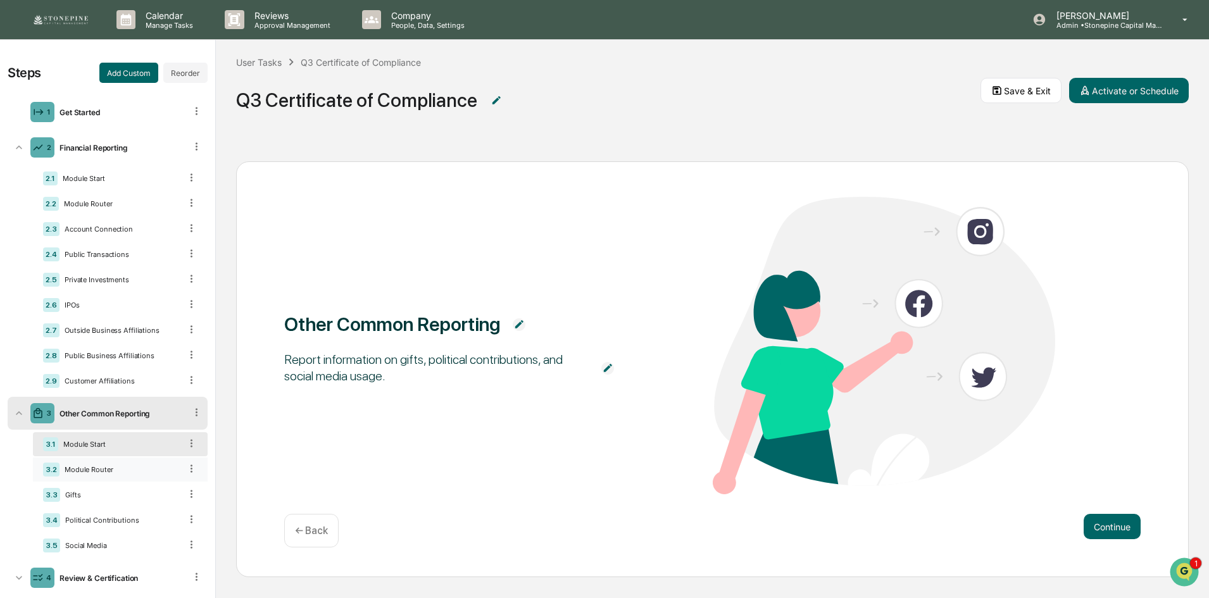
click at [135, 471] on div "Module Router" at bounding box center [119, 469] width 121 height 9
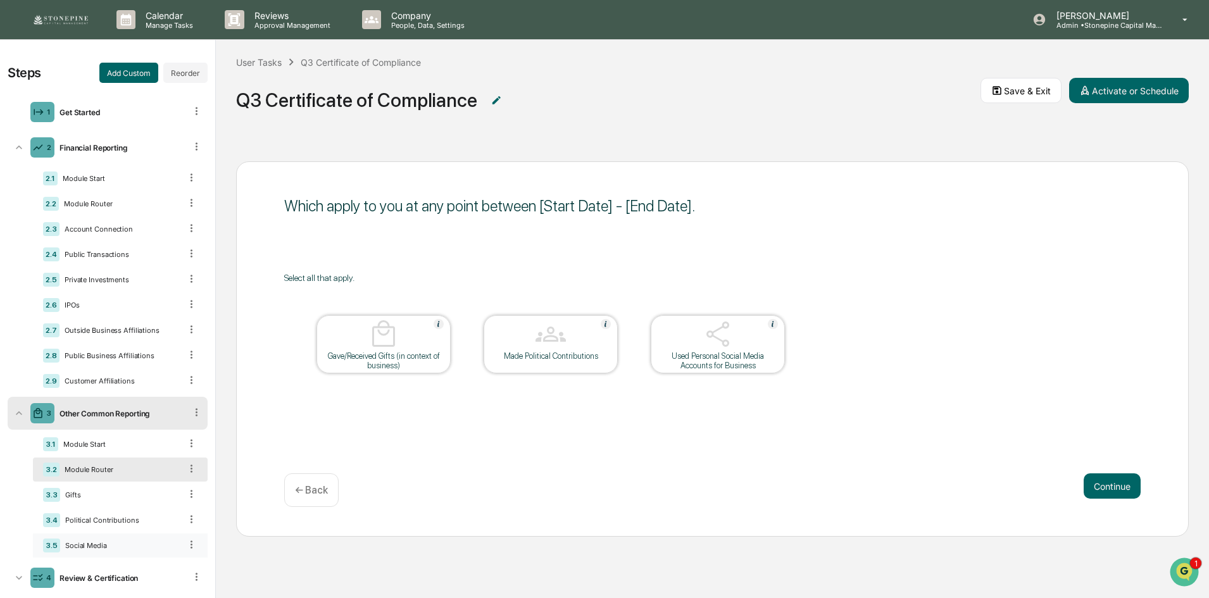
click at [123, 536] on div "3.5 Social Media" at bounding box center [120, 546] width 175 height 24
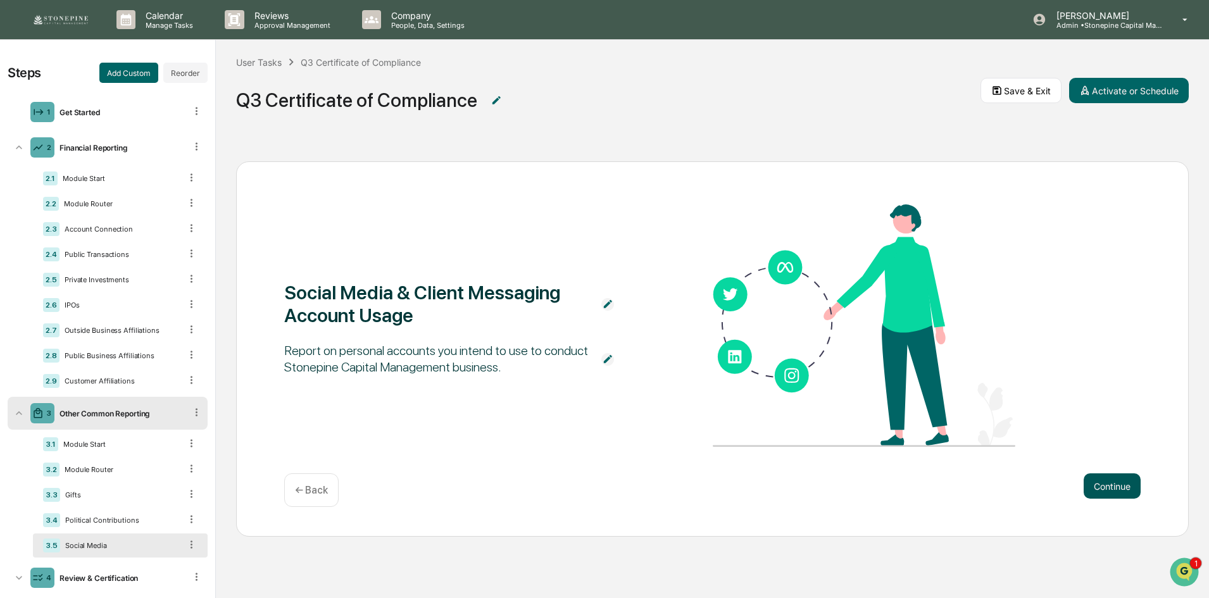
click at [1109, 484] on button "Continue" at bounding box center [1111, 485] width 57 height 25
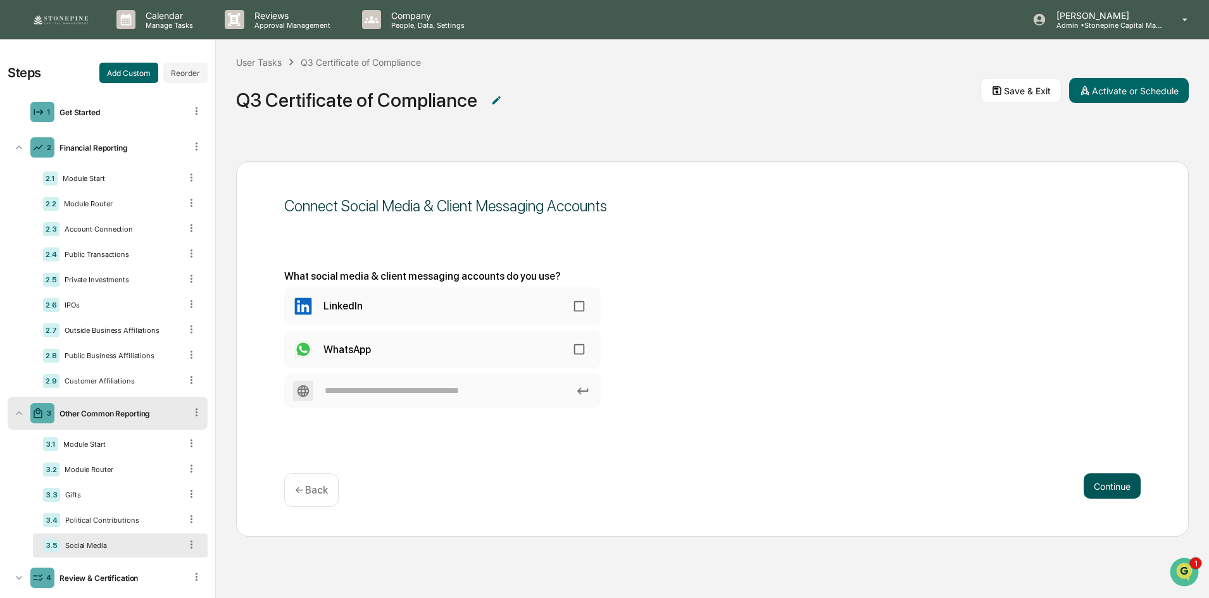
click at [1109, 484] on button "Continue" at bounding box center [1111, 485] width 57 height 25
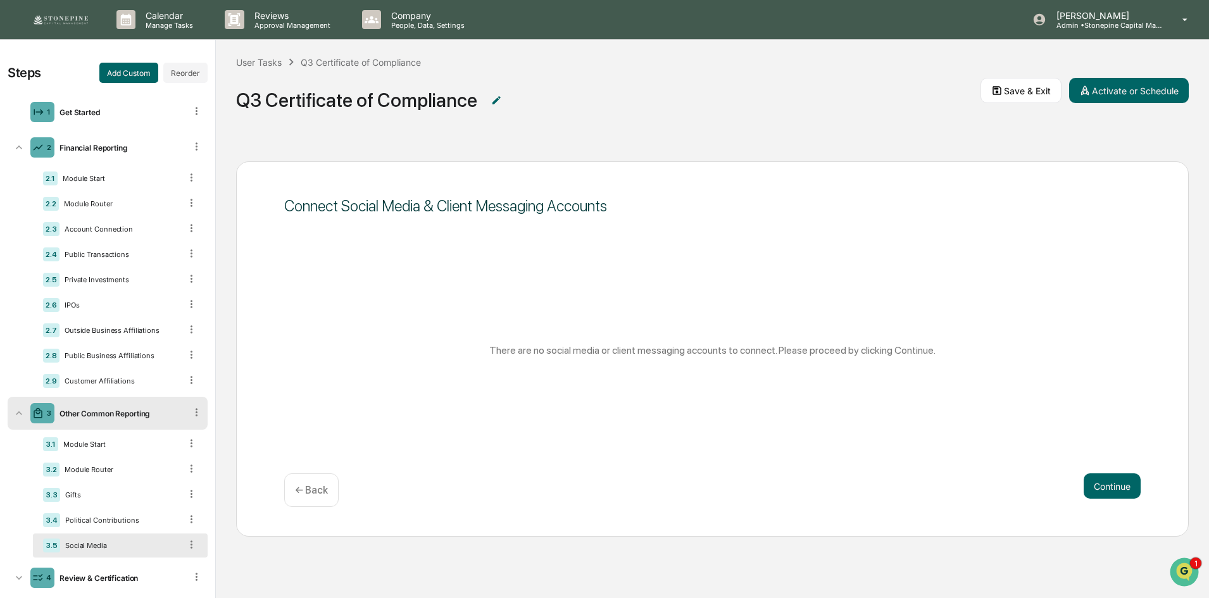
click at [319, 482] on div "← Back" at bounding box center [311, 490] width 54 height 34
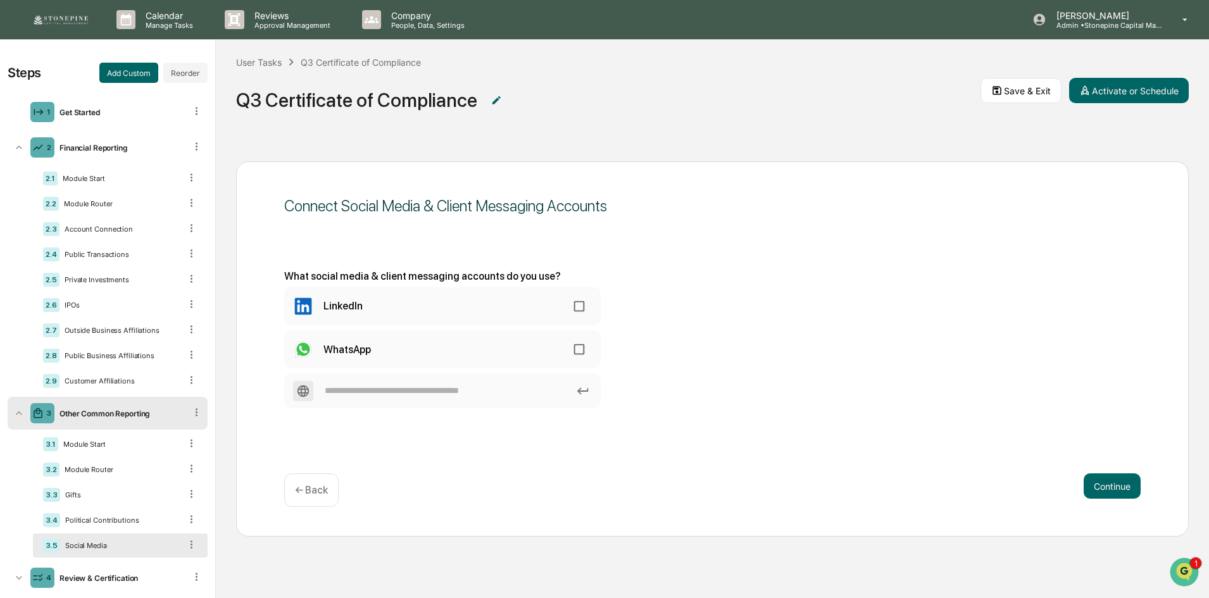
click at [190, 547] on icon at bounding box center [191, 544] width 2 height 8
click at [185, 549] on icon at bounding box center [191, 545] width 12 height 12
click at [178, 566] on div "Delete" at bounding box center [177, 562] width 42 height 20
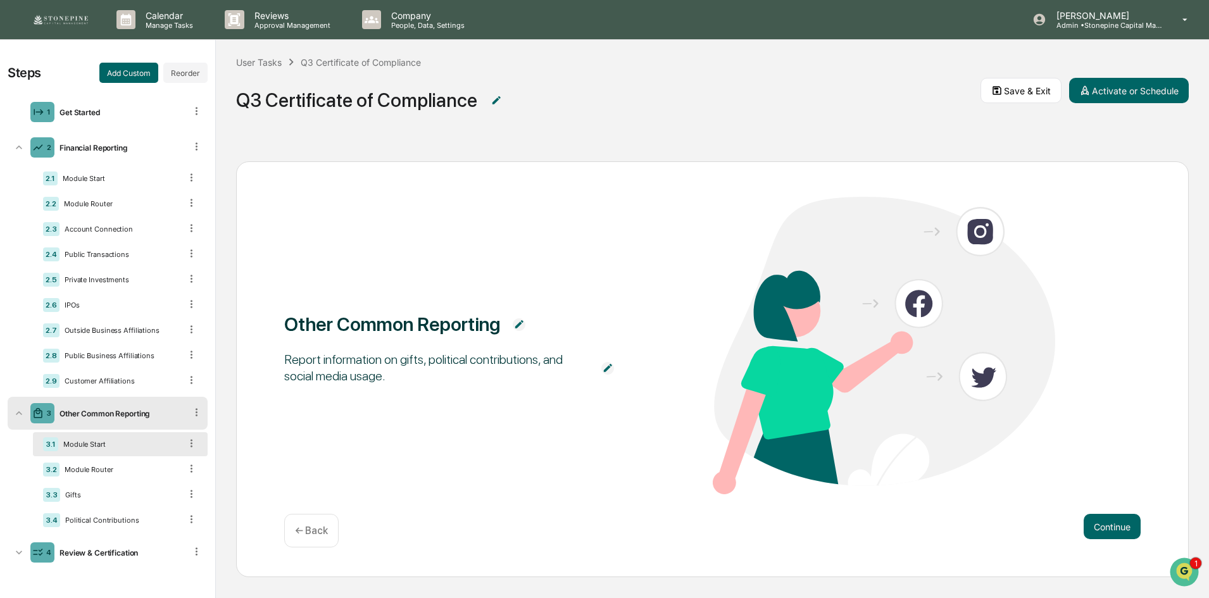
scroll to position [1, 0]
click at [144, 544] on div "4 Review & Certification" at bounding box center [108, 551] width 200 height 33
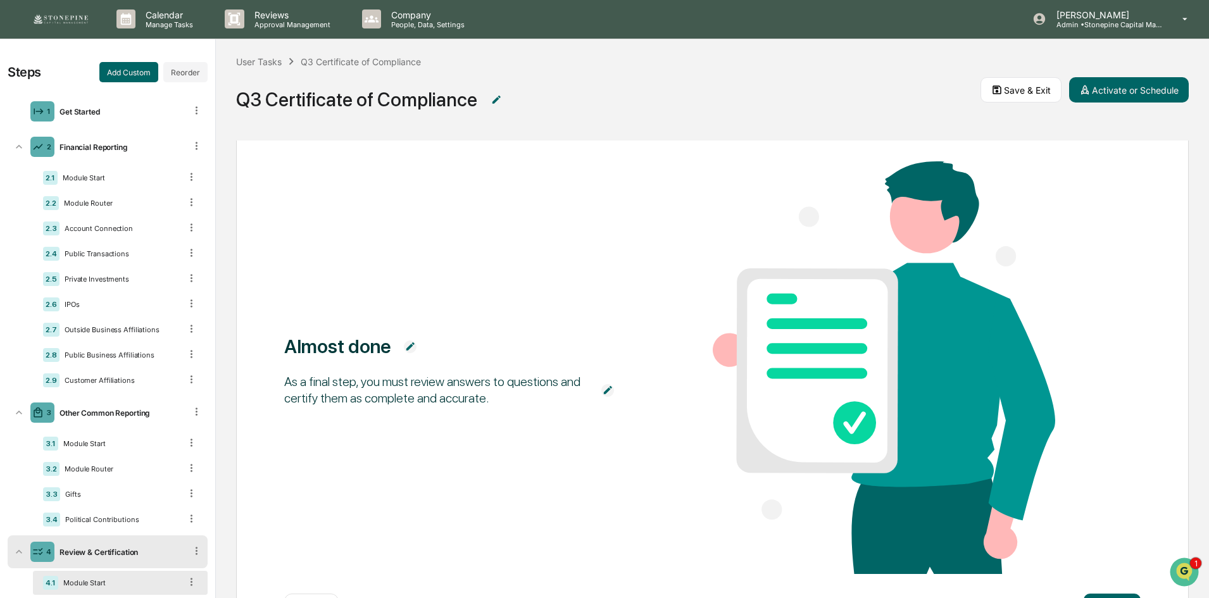
scroll to position [63, 0]
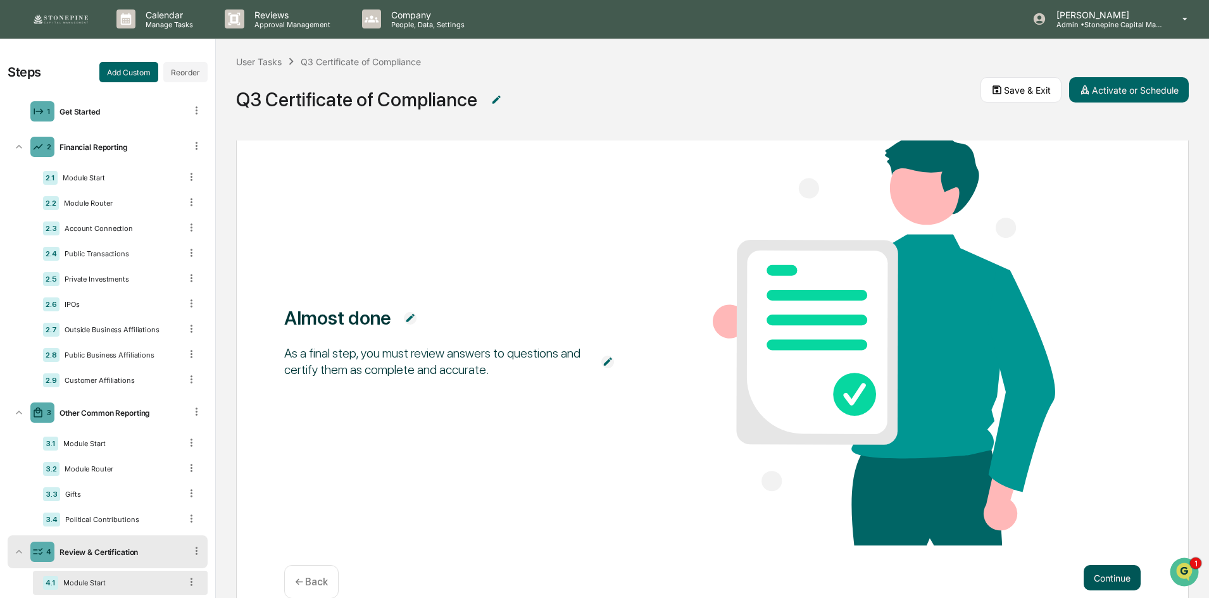
click at [1104, 572] on button "Continue" at bounding box center [1111, 577] width 57 height 25
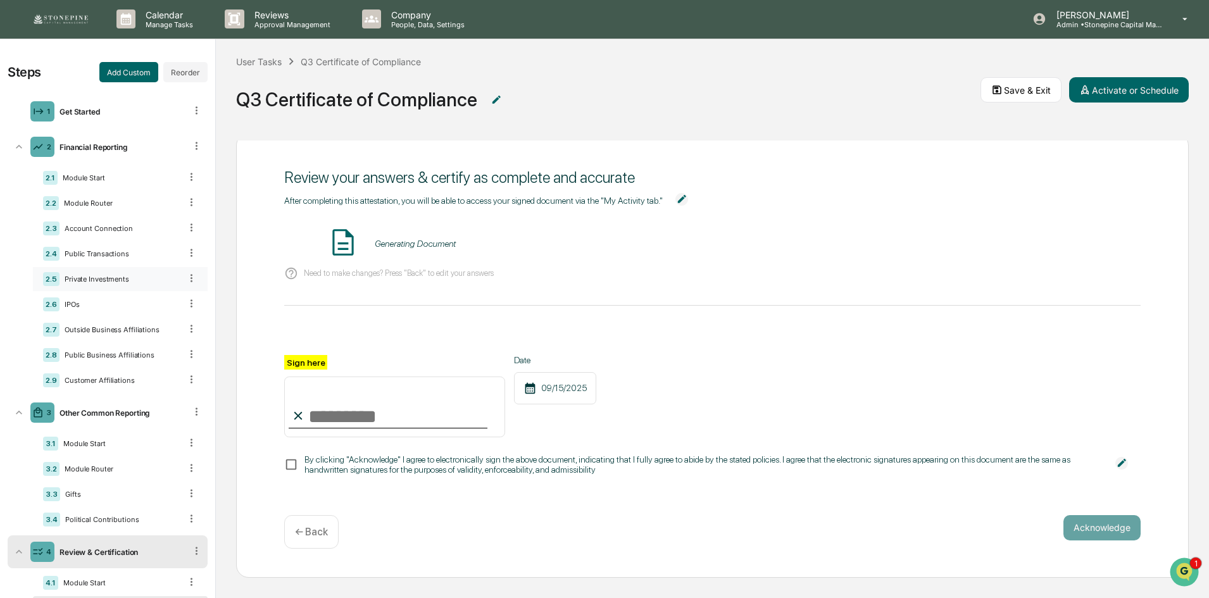
scroll to position [0, 0]
click at [64, 25] on img at bounding box center [60, 19] width 61 height 13
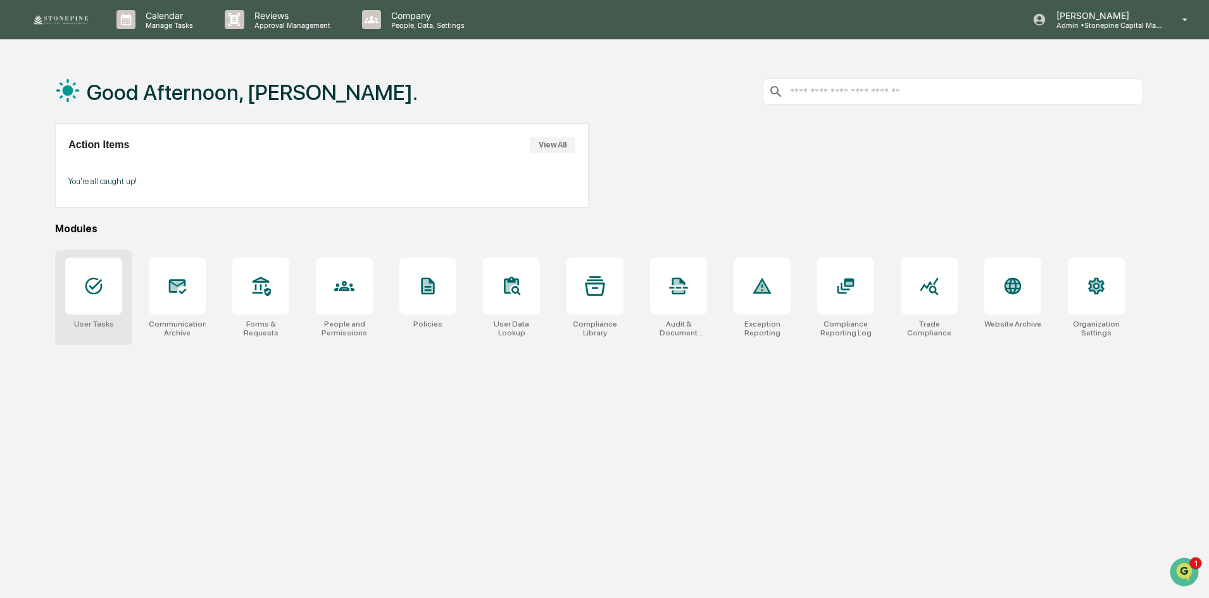
click at [94, 294] on icon at bounding box center [93, 286] width 17 height 17
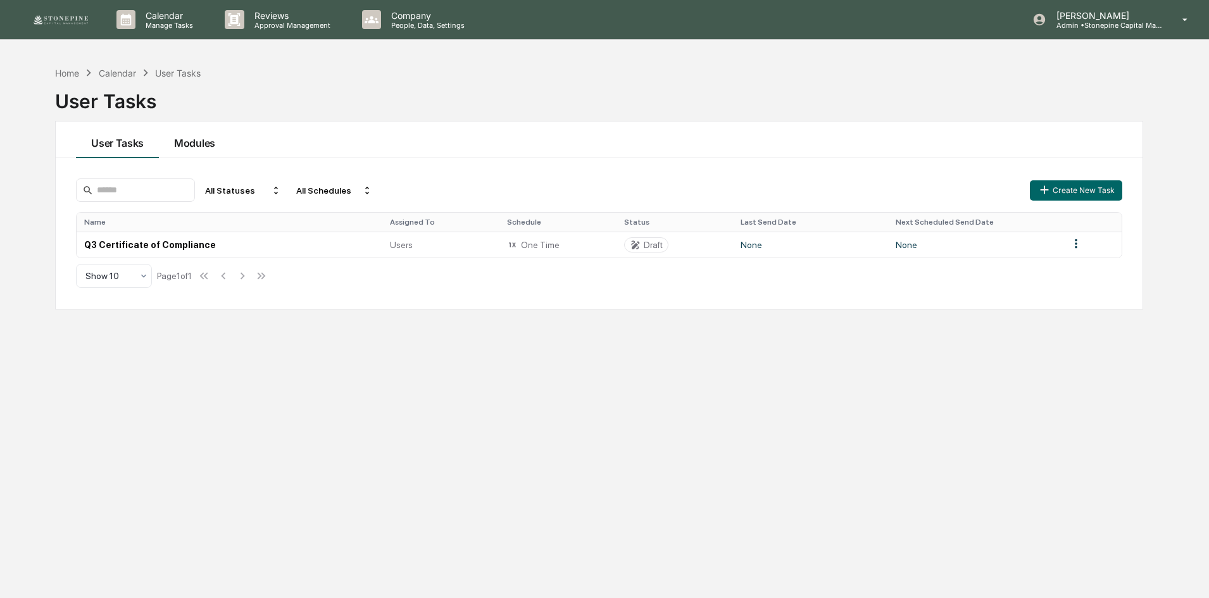
click at [209, 143] on button "Modules" at bounding box center [195, 140] width 72 height 37
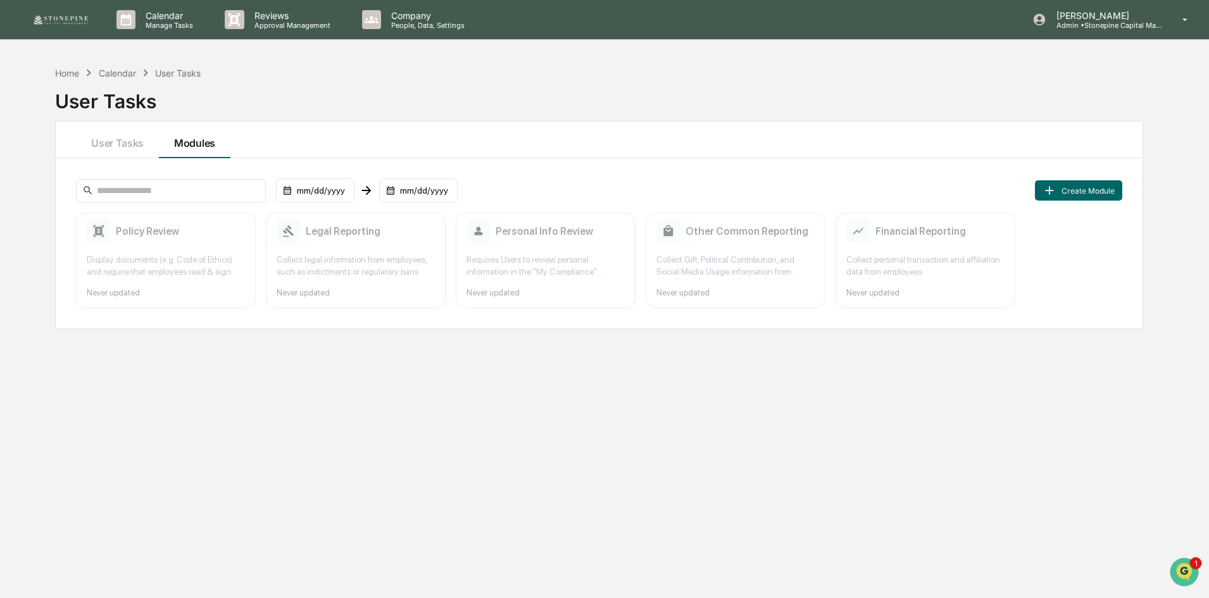
click at [134, 477] on div "Home Calendar User Tasks User Tasks User Tasks Modules mm/dd/yyyy mm/dd/yyyy Cr…" at bounding box center [599, 359] width 1126 height 598
click at [1092, 196] on button "Create Module" at bounding box center [1078, 190] width 87 height 20
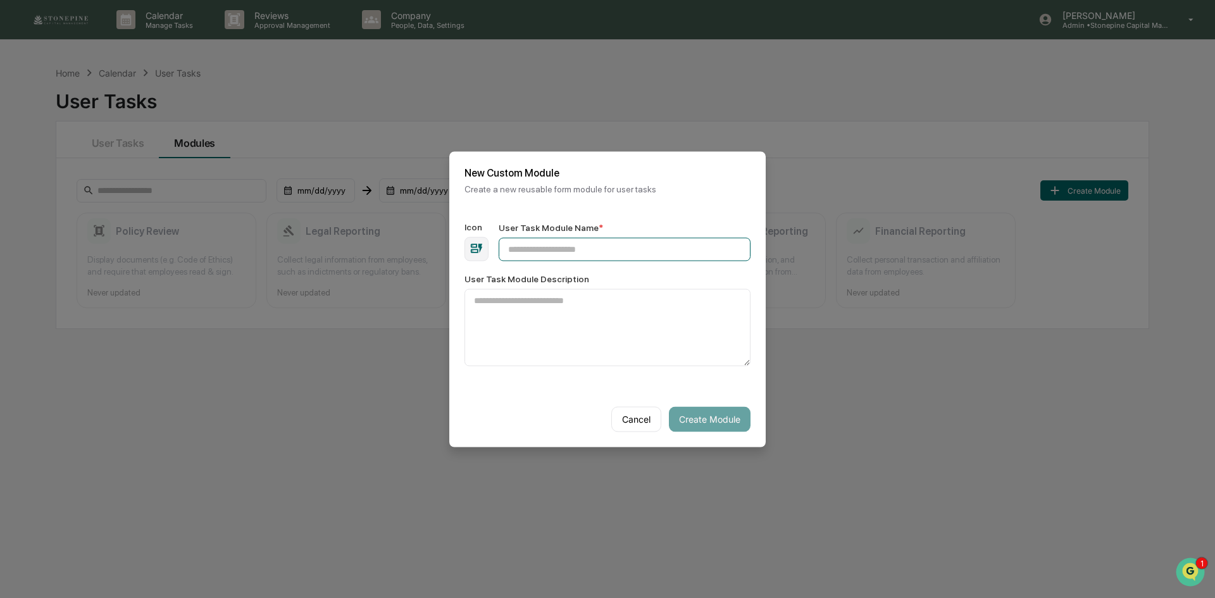
click at [677, 252] on input "User Task Module Name *" at bounding box center [625, 248] width 252 height 23
type input "**********"
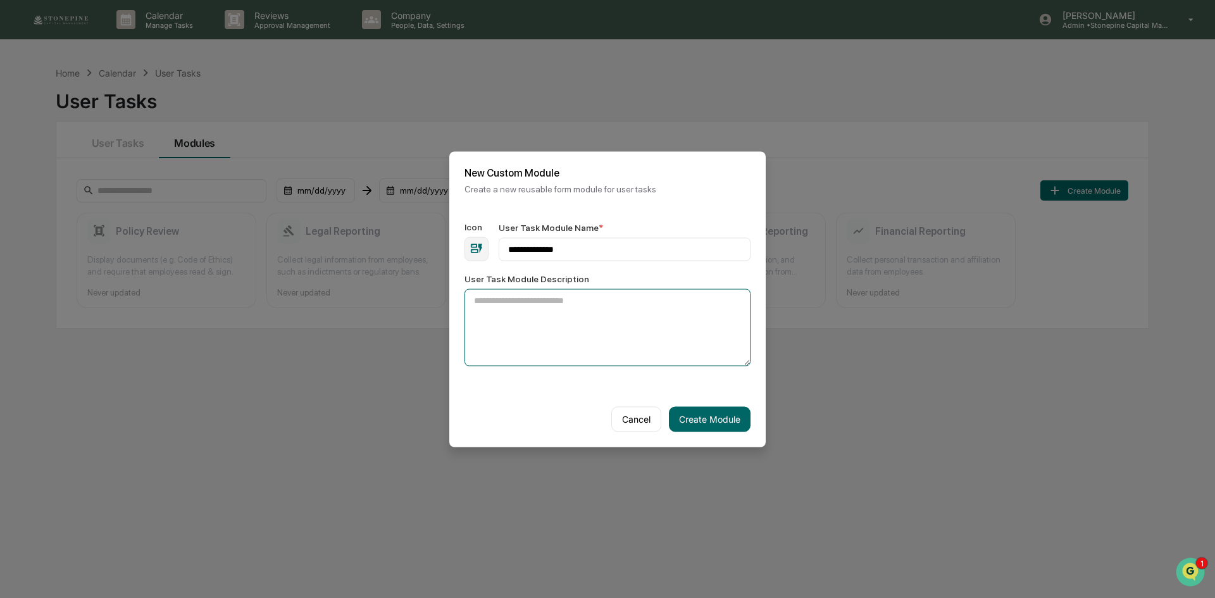
click at [630, 323] on textarea "User Task Module Description" at bounding box center [608, 327] width 286 height 77
click at [701, 415] on button "Create Module" at bounding box center [710, 418] width 82 height 25
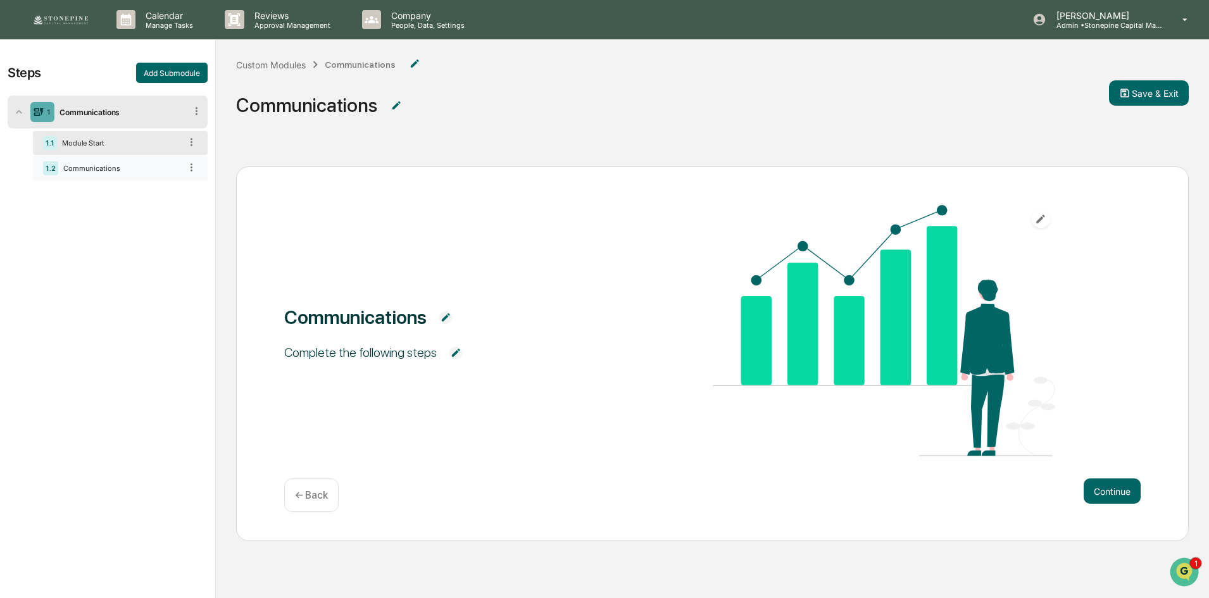
click at [106, 171] on div "Communications" at bounding box center [119, 168] width 122 height 9
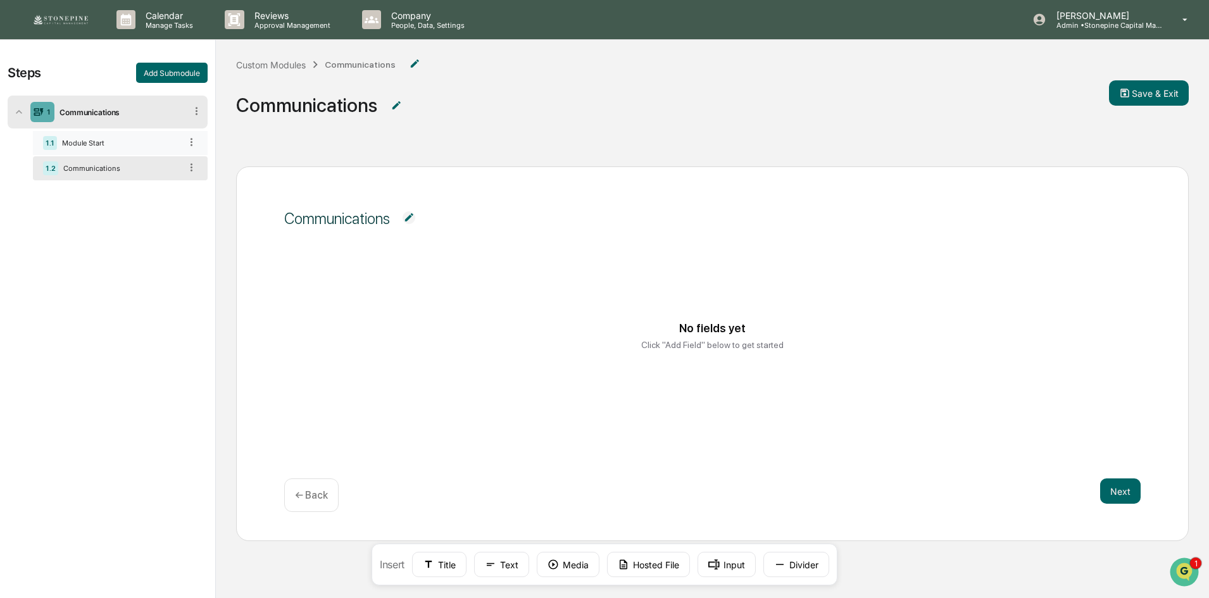
click at [127, 144] on div "Module Start" at bounding box center [118, 143] width 123 height 9
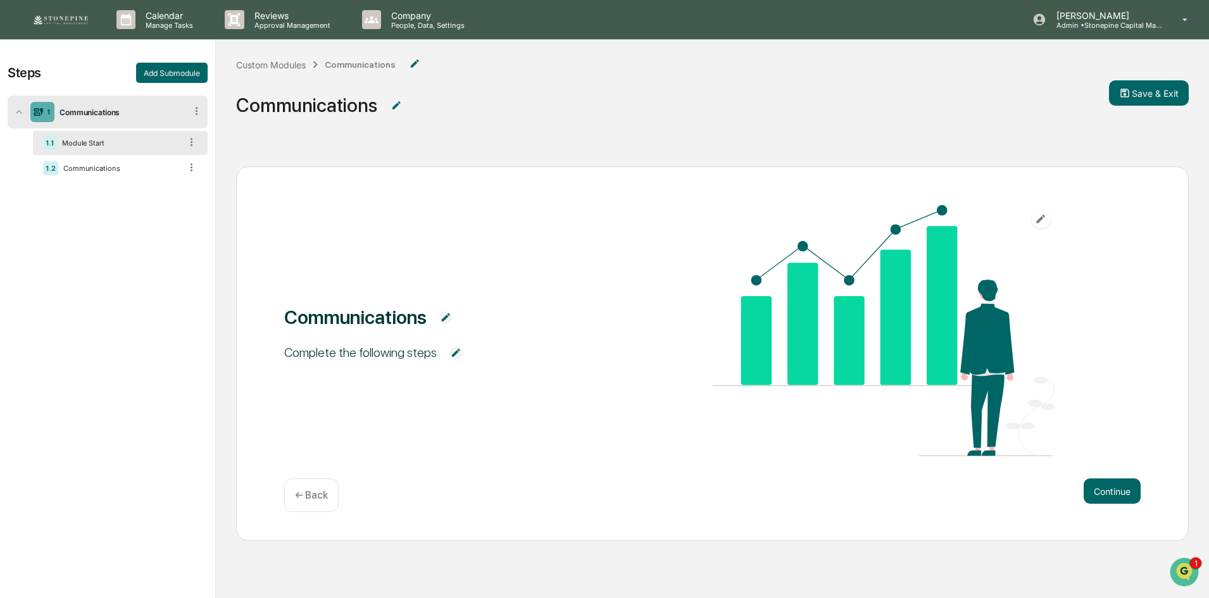
click at [449, 353] on img at bounding box center [455, 353] width 13 height 13
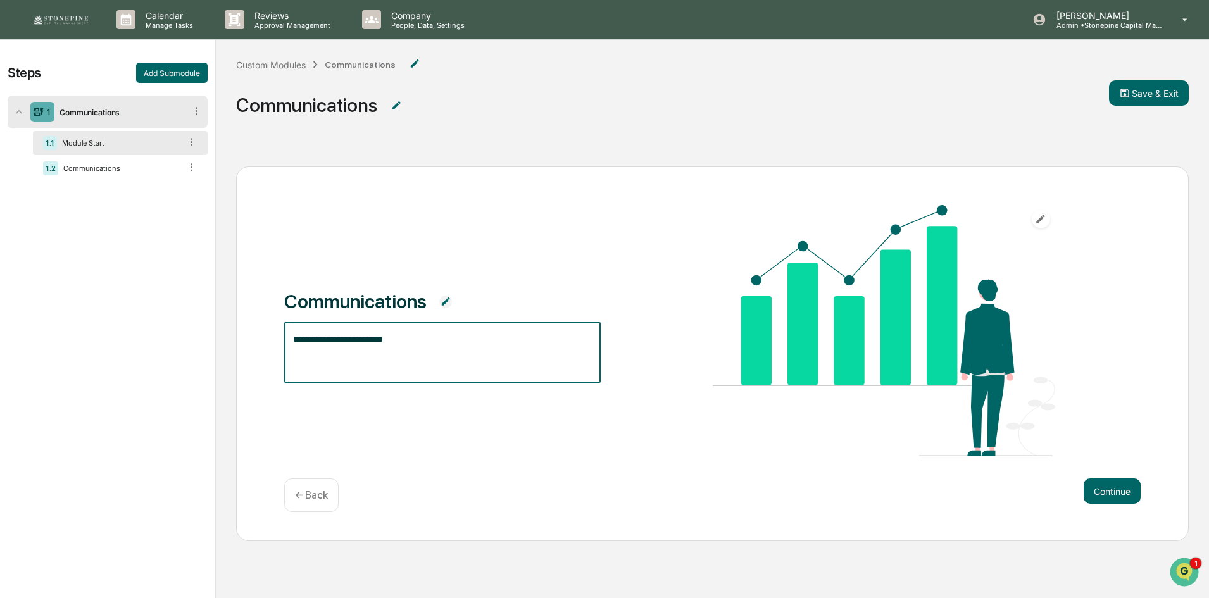
drag, startPoint x: 427, startPoint y: 347, endPoint x: 268, endPoint y: 336, distance: 159.2
click at [268, 336] on div "**********" at bounding box center [712, 353] width 952 height 375
type textarea "*******"
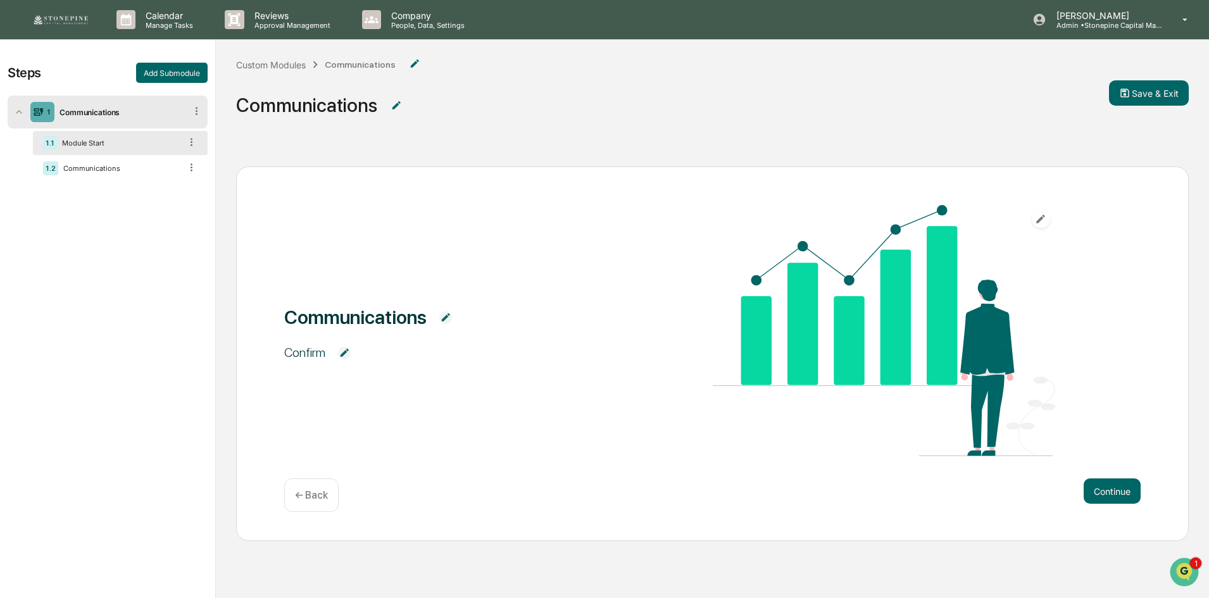
click at [344, 356] on img at bounding box center [344, 353] width 13 height 13
click at [344, 356] on textarea "*******" at bounding box center [442, 353] width 299 height 40
click at [342, 359] on img at bounding box center [344, 353] width 13 height 13
click at [360, 343] on textarea "*******" at bounding box center [442, 353] width 299 height 40
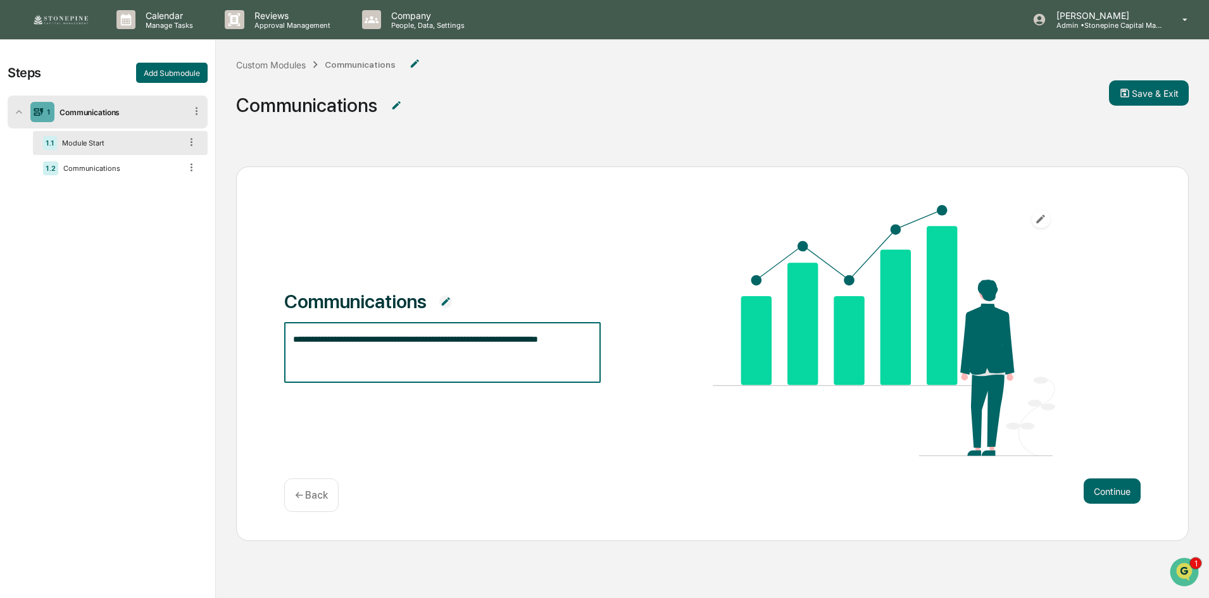
type textarea "**********"
drag, startPoint x: 590, startPoint y: 344, endPoint x: 200, endPoint y: 340, distance: 390.5
click at [200, 340] on div "**********" at bounding box center [604, 362] width 1209 height 644
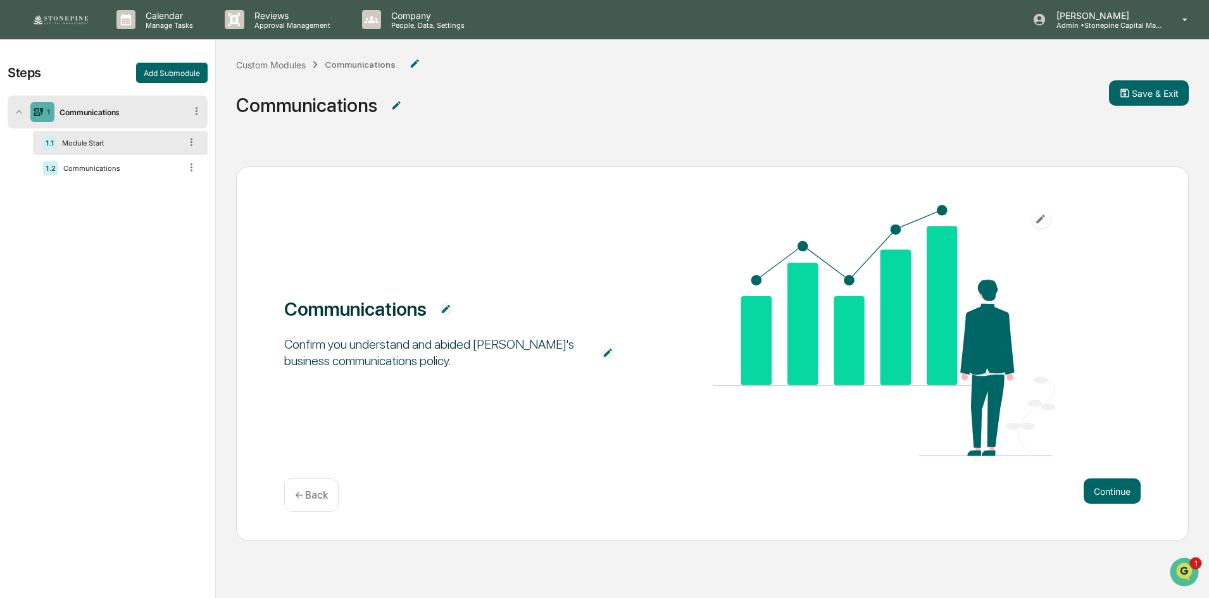
click at [613, 351] on img at bounding box center [607, 353] width 13 height 13
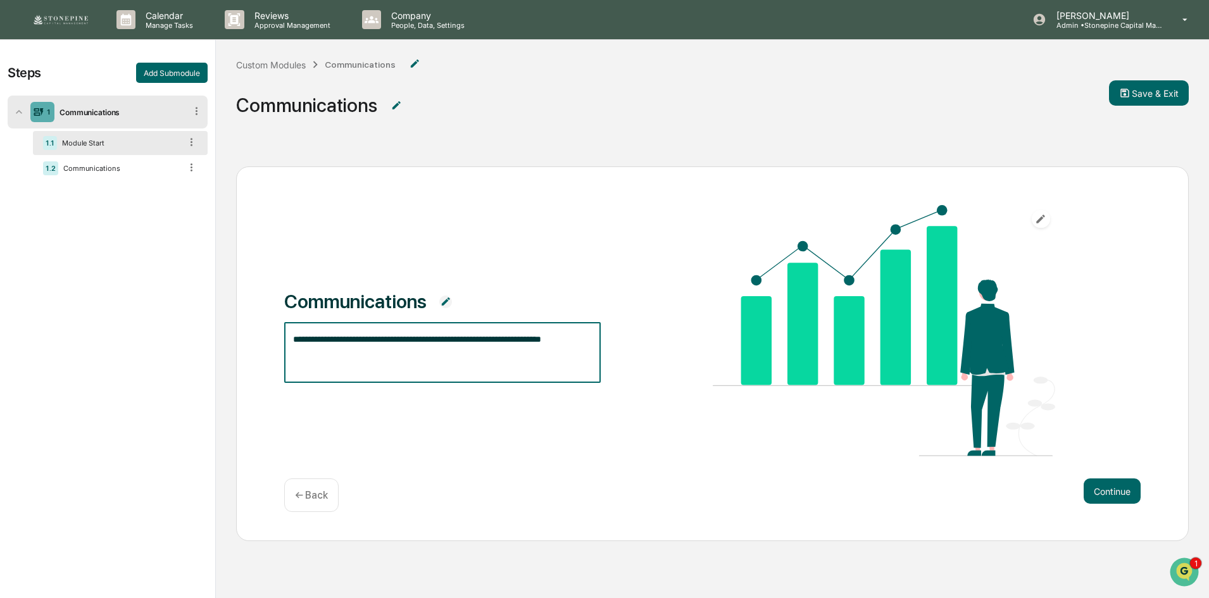
click at [416, 336] on textarea "**********" at bounding box center [442, 353] width 299 height 40
type textarea "**********"
click at [439, 426] on div "**********" at bounding box center [712, 332] width 856 height 254
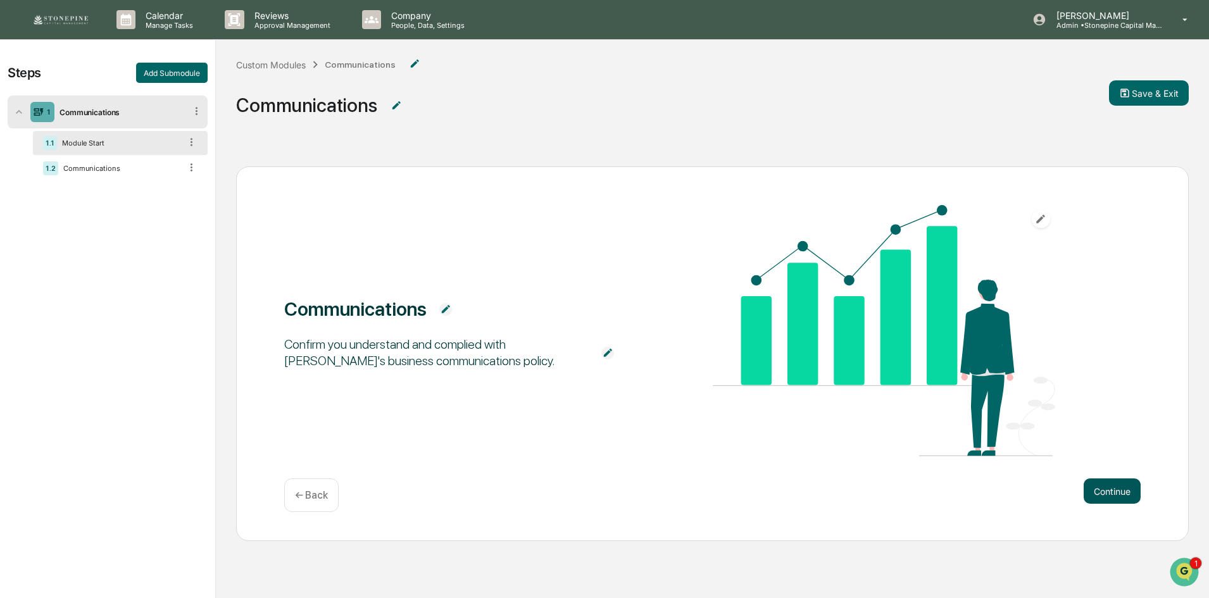
click at [1114, 485] on button "Continue" at bounding box center [1111, 490] width 57 height 25
